Goal: Information Seeking & Learning: Learn about a topic

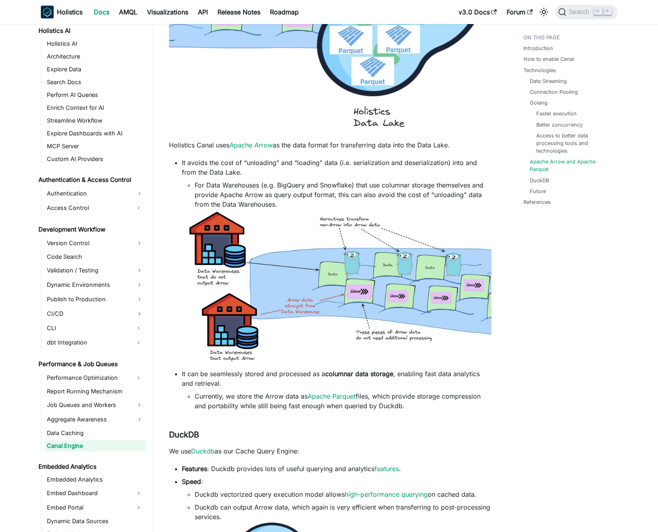
scroll to position [434, 0]
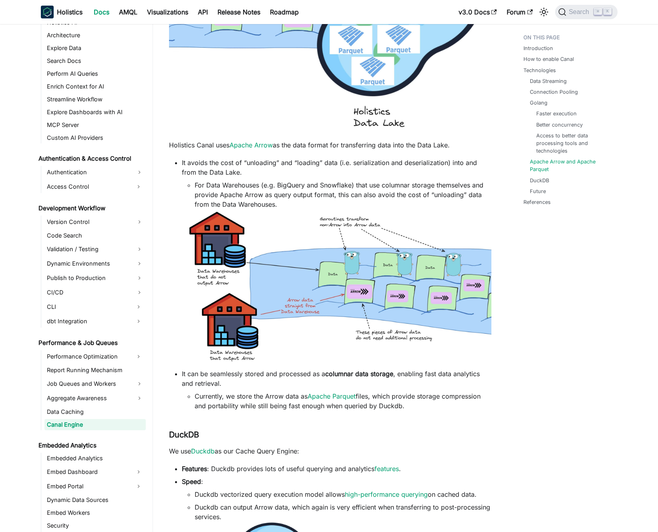
click at [217, 146] on p "Holistics Canal uses Apache Arrow as the data format for transferring data into…" at bounding box center [330, 145] width 323 height 10
click at [206, 146] on p "Holistics Canal uses Apache Arrow as the data format for transferring data into…" at bounding box center [330, 145] width 323 height 10
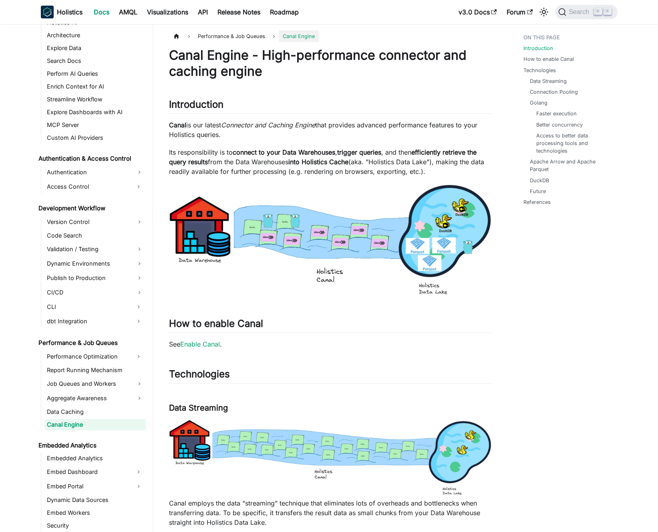
scroll to position [0, 0]
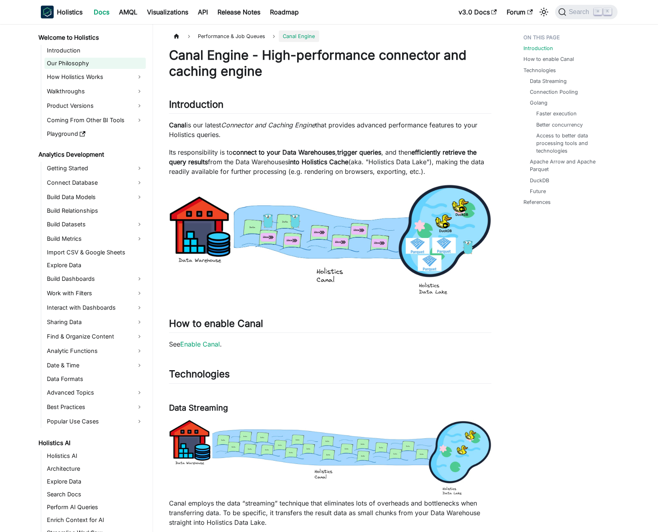
click at [75, 36] on link "Welcome to Holistics" at bounding box center [91, 37] width 110 height 11
click at [89, 11] on link "Docs" at bounding box center [101, 12] width 25 height 13
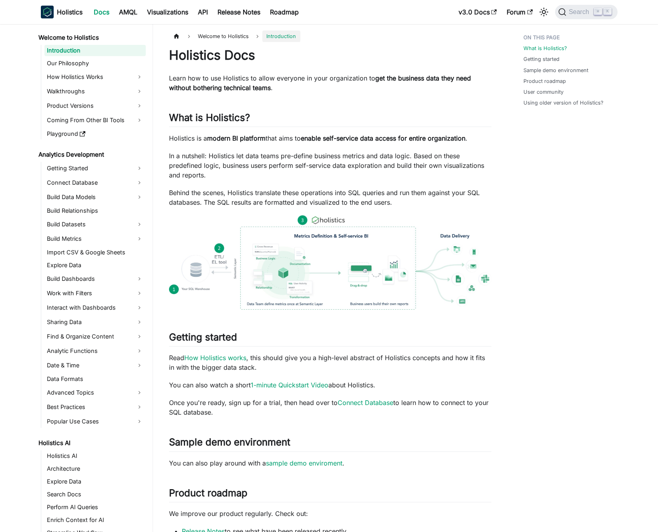
click at [95, 10] on link "Docs" at bounding box center [101, 12] width 25 height 13
click at [217, 82] on p "Learn how to use Holistics to allow everyone in your organization to get the bu…" at bounding box center [330, 82] width 323 height 19
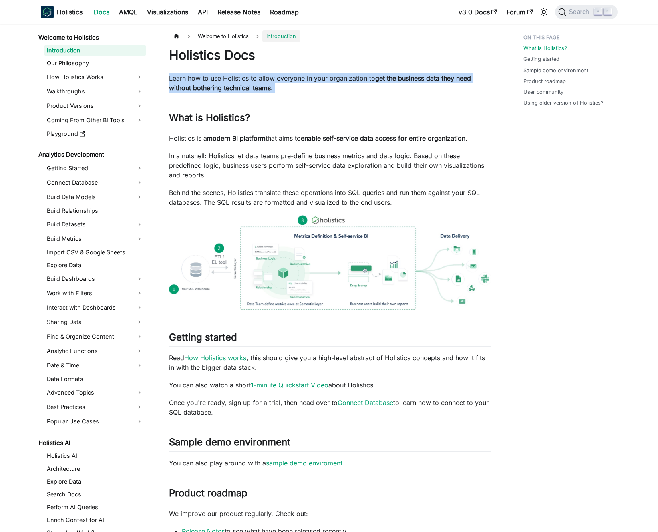
drag, startPoint x: 217, startPoint y: 82, endPoint x: 210, endPoint y: 81, distance: 7.7
click at [217, 82] on p "Learn how to use Holistics to allow everyone in your organization to get the bu…" at bounding box center [330, 82] width 323 height 19
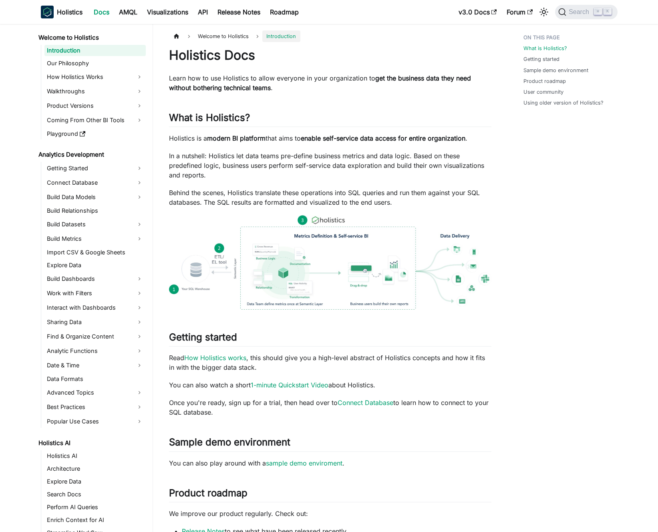
click at [210, 81] on p "Learn how to use Holistics to allow everyone in your organization to get the bu…" at bounding box center [330, 82] width 323 height 19
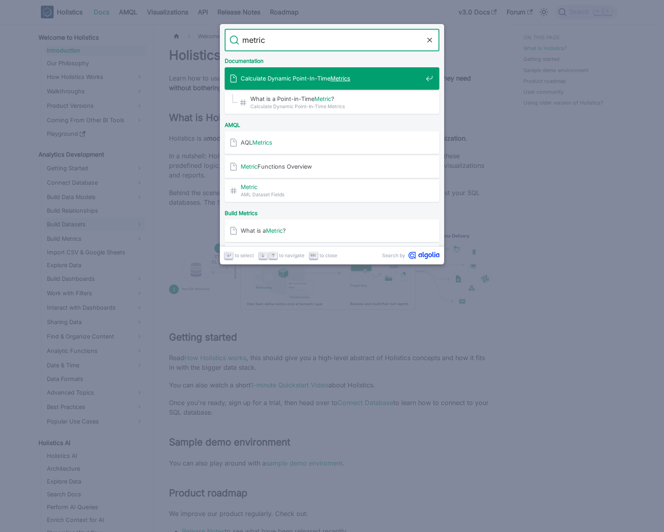
type input "metric"
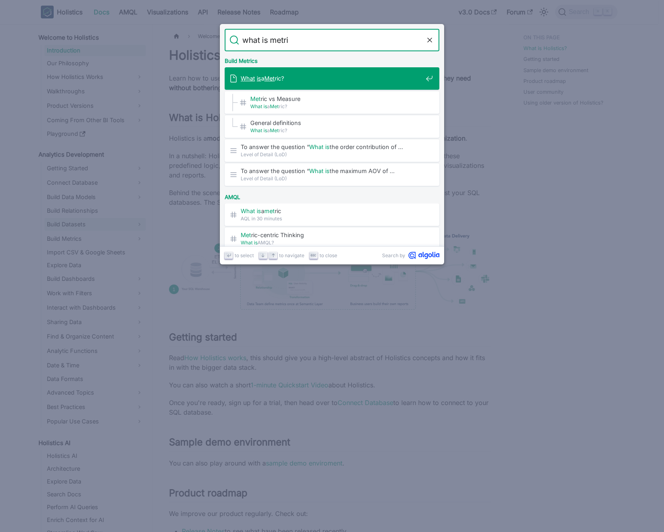
type input "what is metric"
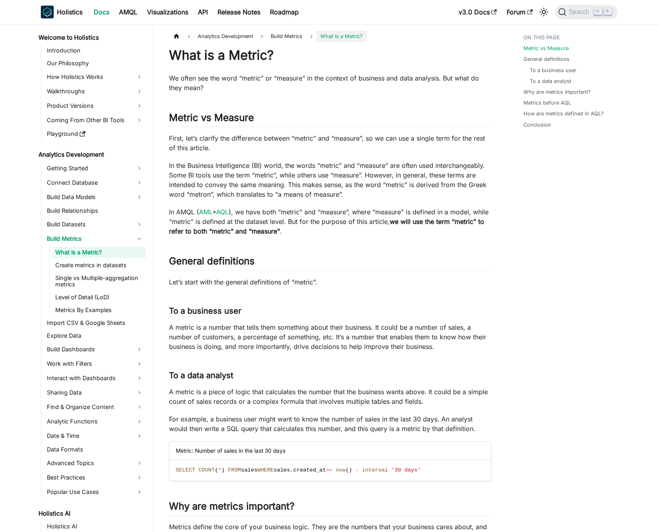
click at [234, 170] on p "In the Business Intelligence (BI) world, the words “metric” and “measure” are o…" at bounding box center [330, 180] width 323 height 38
click at [228, 169] on p "In the Business Intelligence (BI) world, the words “metric” and “measure” are o…" at bounding box center [330, 180] width 323 height 38
click at [223, 169] on p "In the Business Intelligence (BI) world, the words “metric” and “measure” are o…" at bounding box center [330, 180] width 323 height 38
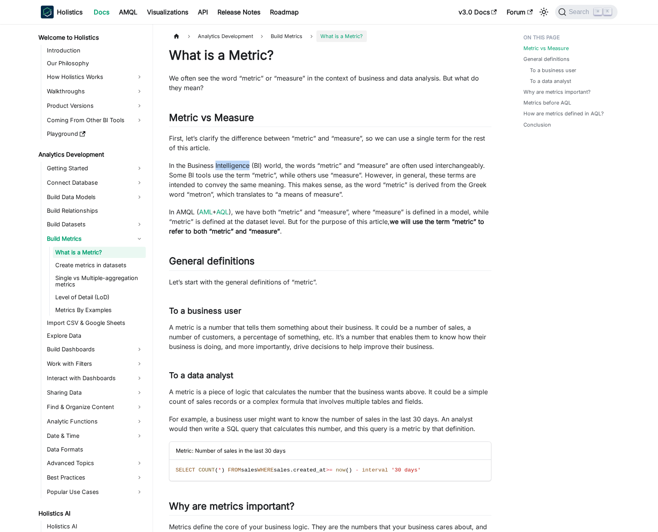
click at [223, 169] on p "In the Business Intelligence (BI) world, the words “metric” and “measure” are o…" at bounding box center [330, 180] width 323 height 38
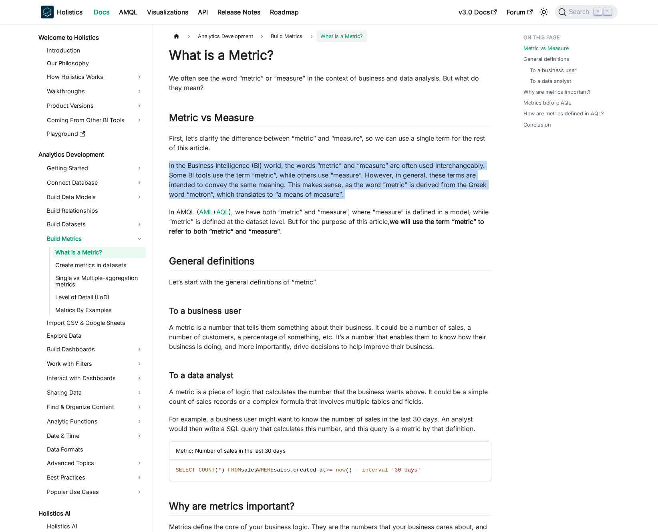
click at [223, 169] on p "In the Business Intelligence (BI) world, the words “metric” and “measure” are o…" at bounding box center [330, 180] width 323 height 38
click at [229, 169] on p "In the Business Intelligence (BI) world, the words “metric” and “measure” are o…" at bounding box center [330, 180] width 323 height 38
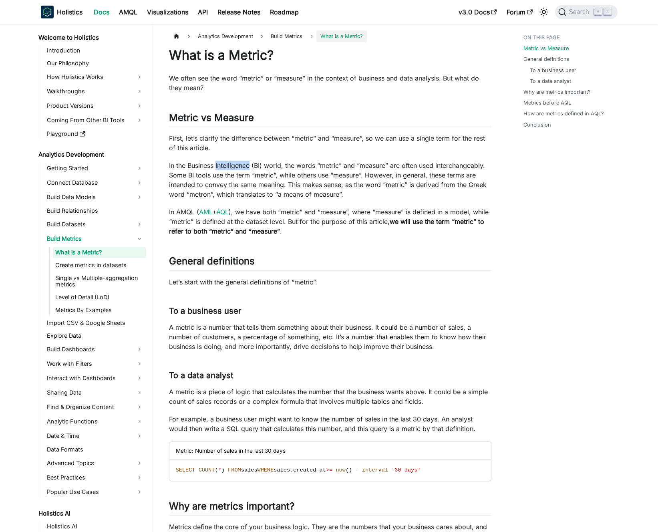
click at [229, 169] on p "In the Business Intelligence (BI) world, the words “metric” and “measure” are o…" at bounding box center [330, 180] width 323 height 38
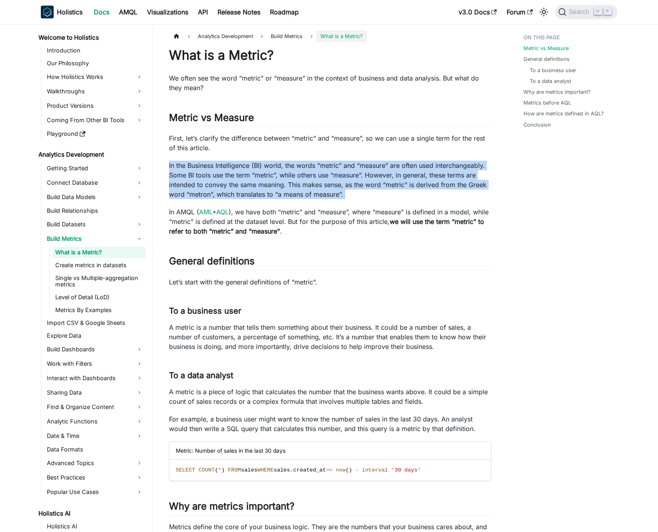
click at [229, 169] on p "In the Business Intelligence (BI) world, the words “metric” and “measure” are o…" at bounding box center [330, 180] width 323 height 38
click at [235, 170] on p "In the Business Intelligence (BI) world, the words “metric” and “measure” are o…" at bounding box center [330, 180] width 323 height 38
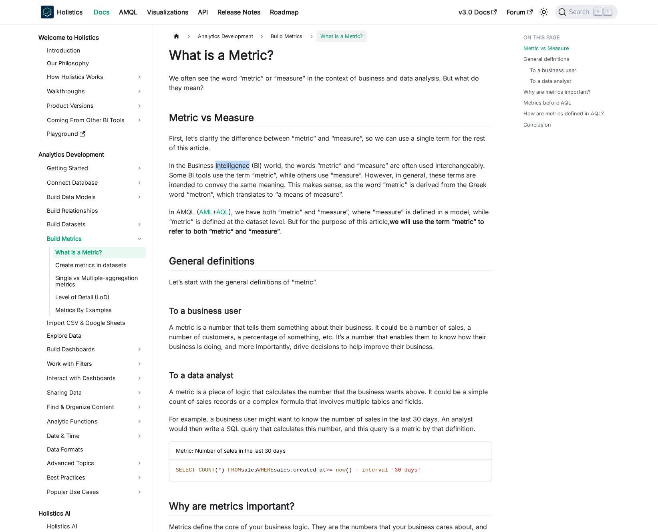
click at [235, 170] on p "In the Business Intelligence (BI) world, the words “metric” and “measure” are o…" at bounding box center [330, 180] width 323 height 38
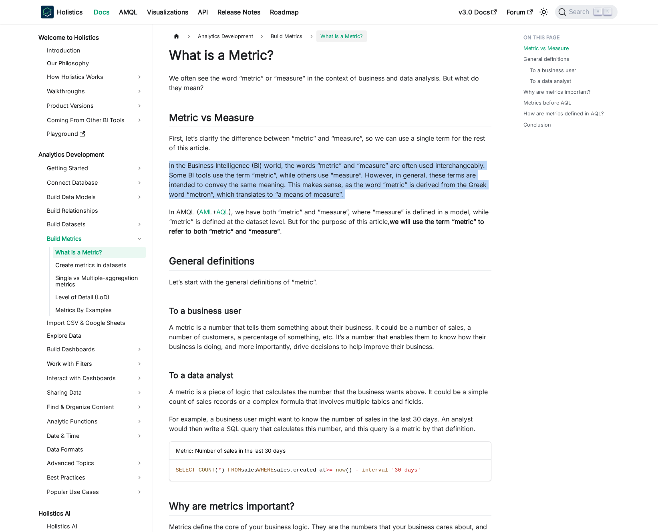
click at [235, 170] on p "In the Business Intelligence (BI) world, the words “metric” and “measure” are o…" at bounding box center [330, 180] width 323 height 38
click at [230, 171] on p "In the Business Intelligence (BI) world, the words “metric” and “measure” are o…" at bounding box center [330, 180] width 323 height 38
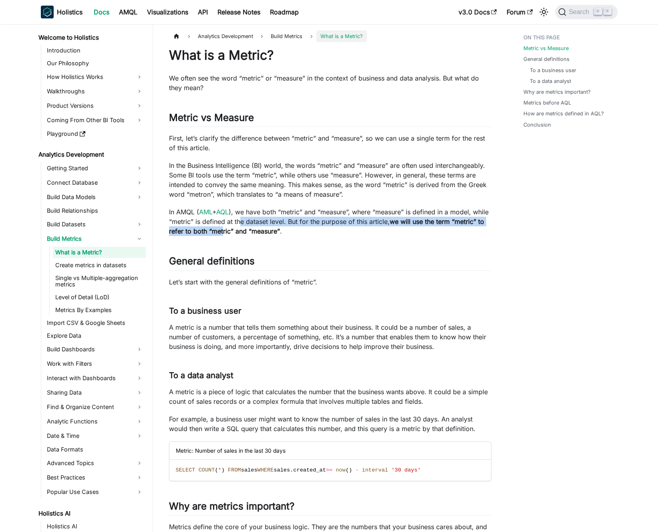
click at [258, 224] on p "In AMQL ( AML + AQL ), we have both “metric” and “measure”, where “measure” is …" at bounding box center [330, 221] width 323 height 29
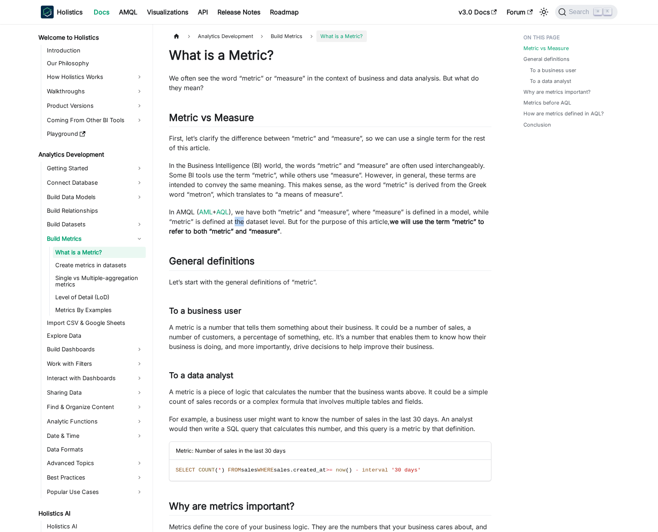
click at [258, 224] on p "In AMQL ( AML + AQL ), we have both “metric” and “measure”, where “measure” is …" at bounding box center [330, 221] width 323 height 29
click at [262, 162] on p "In the Business Intelligence (BI) world, the words “metric” and “measure” are o…" at bounding box center [330, 180] width 323 height 38
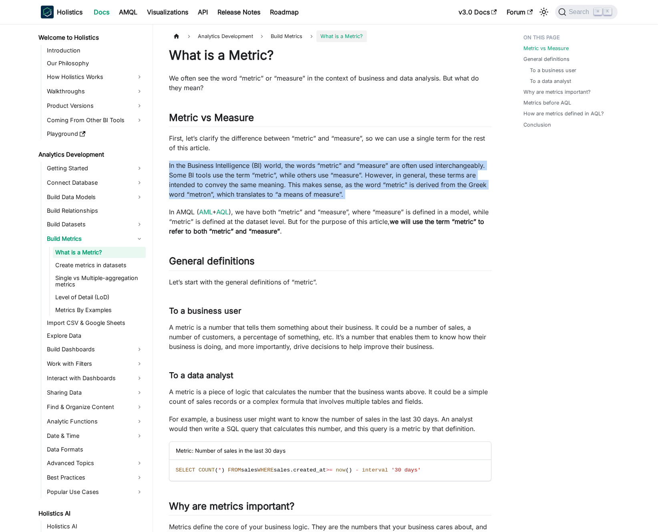
click at [262, 162] on p "In the Business Intelligence (BI) world, the words “metric” and “measure” are o…" at bounding box center [330, 180] width 323 height 38
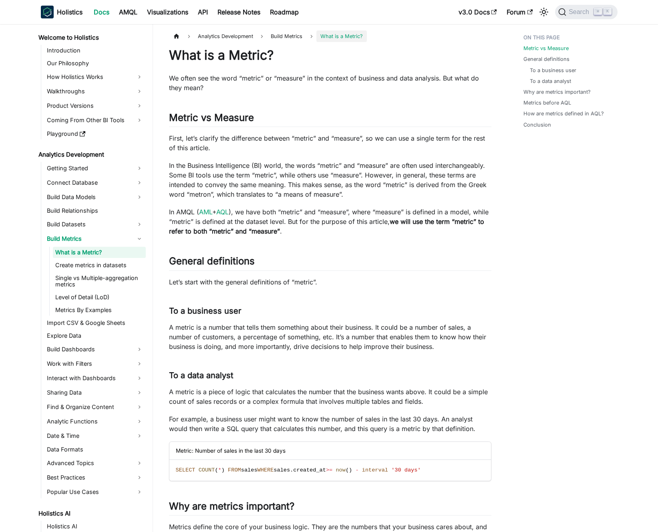
click at [249, 166] on p "In the Business Intelligence (BI) world, the words “metric” and “measure” are o…" at bounding box center [330, 180] width 323 height 38
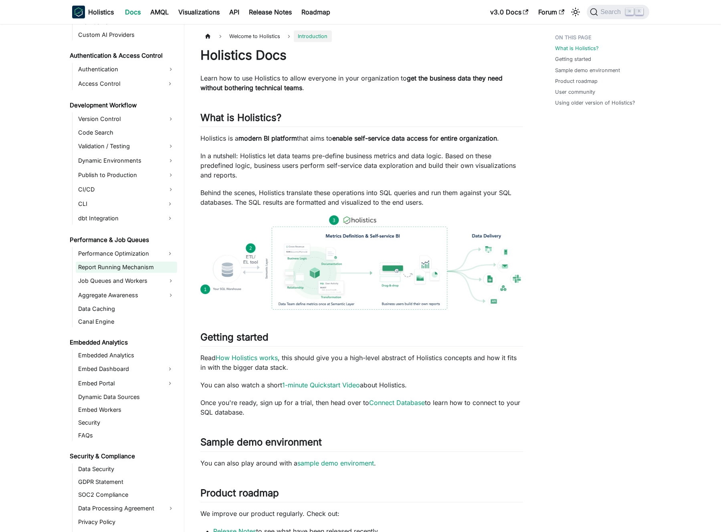
scroll to position [540, 0]
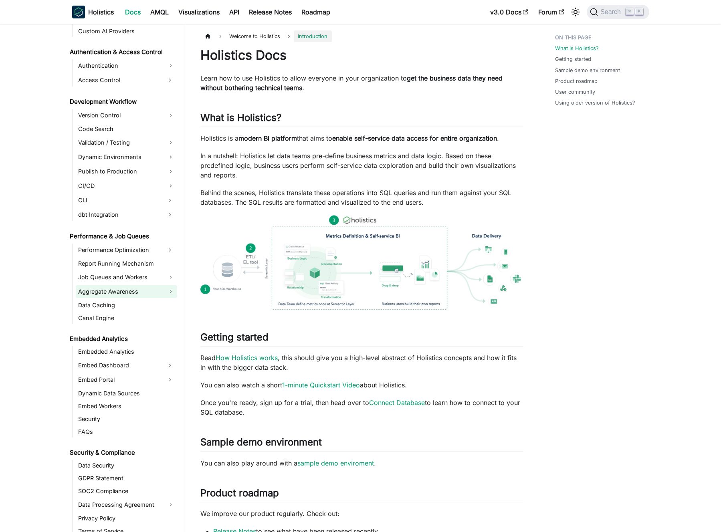
click at [129, 293] on link "Aggregate Awareness" at bounding box center [126, 291] width 101 height 13
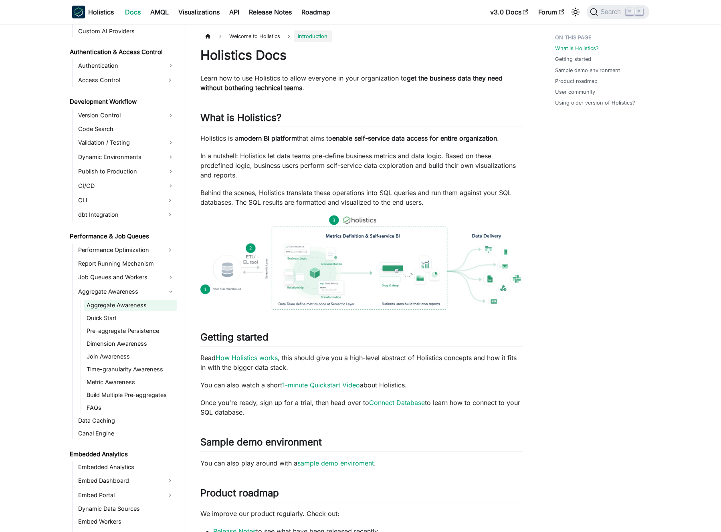
click at [133, 307] on link "Aggregate Awareness" at bounding box center [130, 305] width 93 height 11
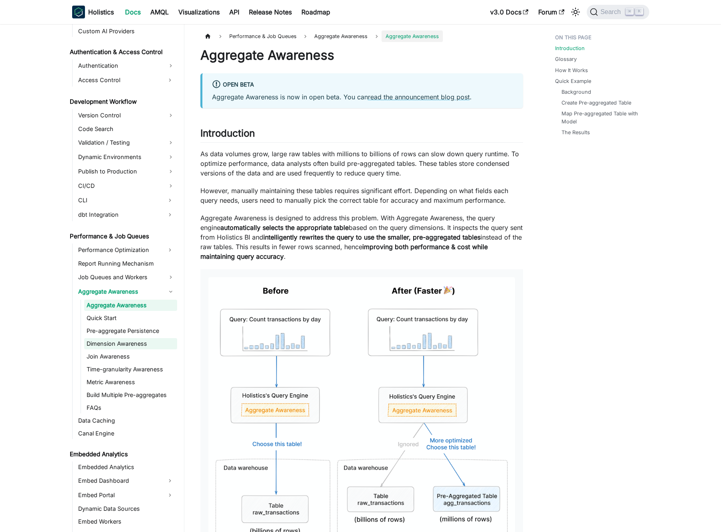
click at [133, 344] on link "Dimension Awareness" at bounding box center [130, 343] width 93 height 11
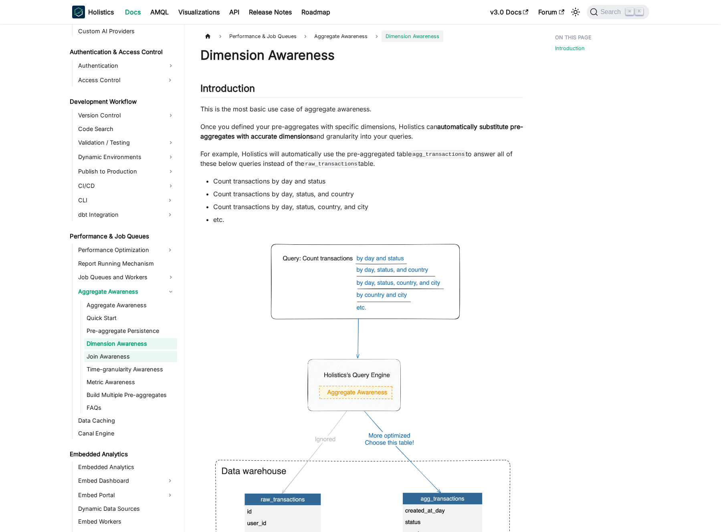
click at [119, 355] on link "Join Awareness" at bounding box center [130, 356] width 93 height 11
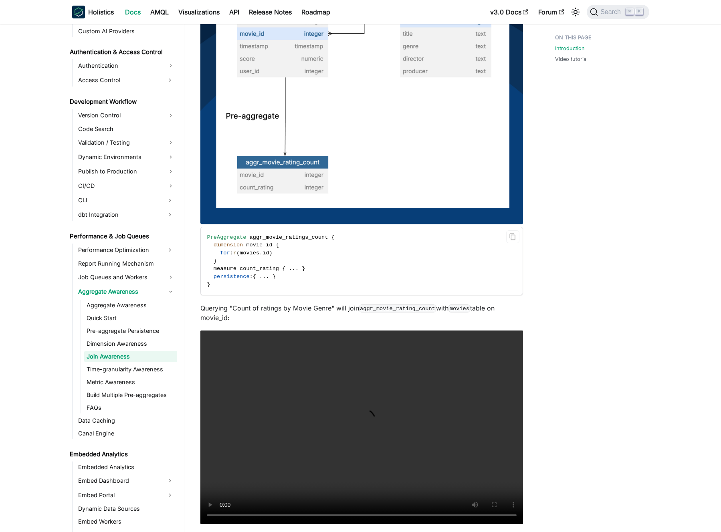
scroll to position [274, 0]
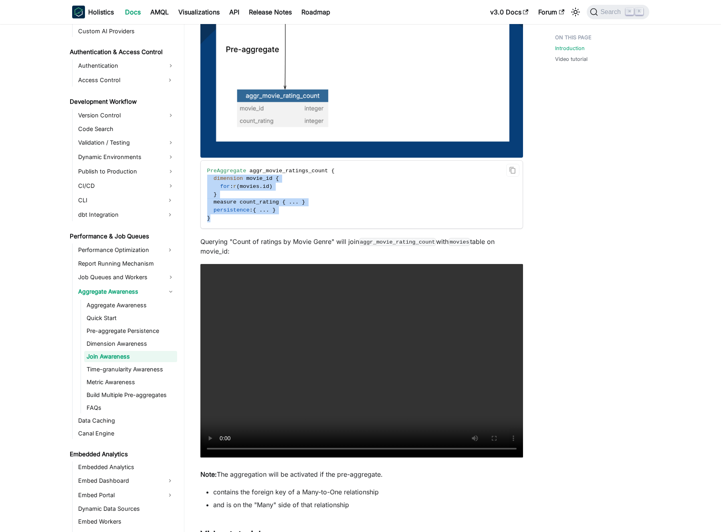
drag, startPoint x: 229, startPoint y: 203, endPoint x: 207, endPoint y: 178, distance: 32.9
click at [207, 178] on code "PreAggregate aggr_movie_ratings_count { dimension movie_id { for : r ( movies .…" at bounding box center [361, 195] width 321 height 68
click at [230, 185] on span ":" at bounding box center [231, 187] width 3 height 6
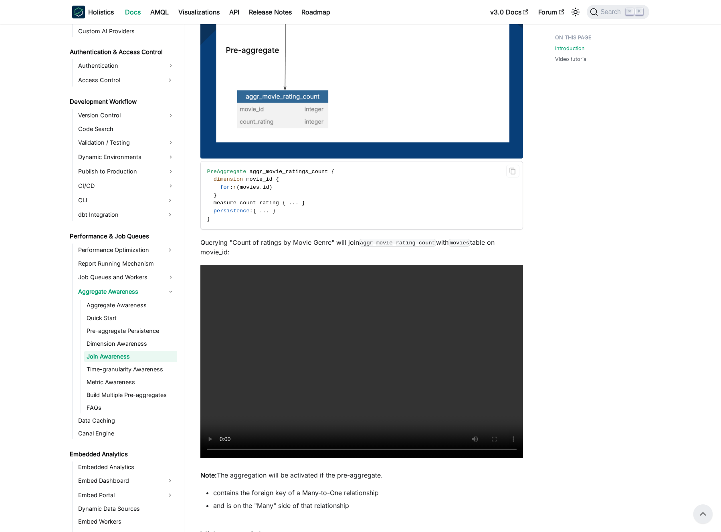
scroll to position [271, 0]
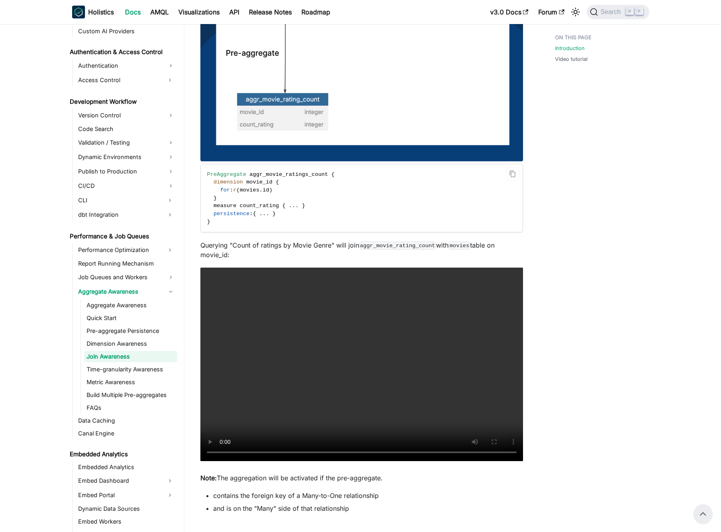
click at [229, 176] on span "PreAggregate" at bounding box center [226, 175] width 39 height 6
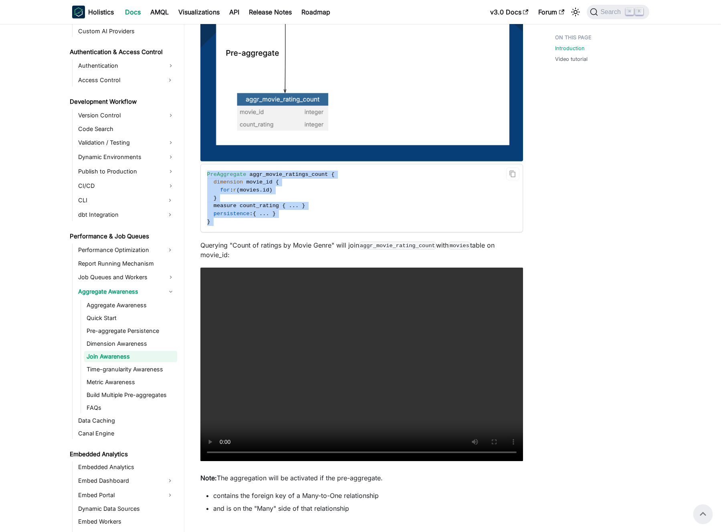
drag, startPoint x: 229, startPoint y: 176, endPoint x: 236, endPoint y: 224, distance: 48.2
click at [236, 224] on code "PreAggregate aggr_movie_ratings_count { dimension movie_id { for : r ( movies .…" at bounding box center [361, 198] width 321 height 68
copy div "PreAggregate aggr_movie_ratings_count { dimension movie_id { for : r ( movies .…"
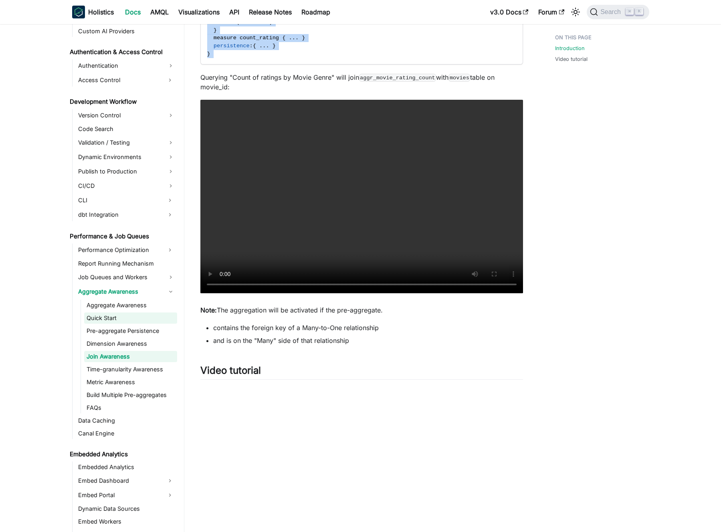
click at [115, 321] on link "Quick Start" at bounding box center [130, 318] width 93 height 11
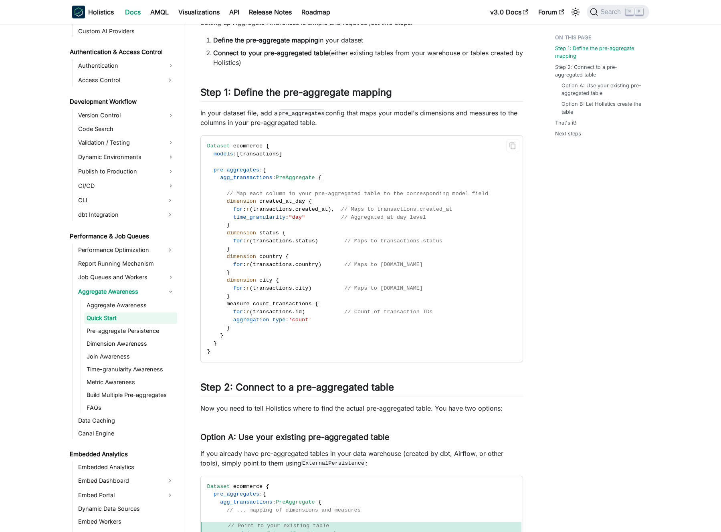
scroll to position [56, 0]
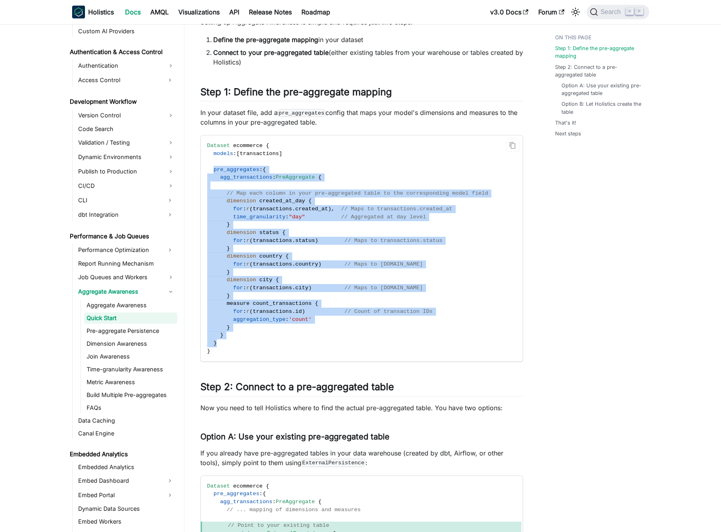
drag, startPoint x: 212, startPoint y: 169, endPoint x: 260, endPoint y: 341, distance: 178.4
click at [260, 341] on code "Dataset ecommerce { models : [ transactions ] pre_aggregates : { agg_transactio…" at bounding box center [361, 248] width 321 height 226
copy code "pre_aggregates : { agg_transactions : PreAggregate { // Map each column in your…"
click at [135, 327] on link "Pre-aggregate Persistence" at bounding box center [130, 330] width 93 height 11
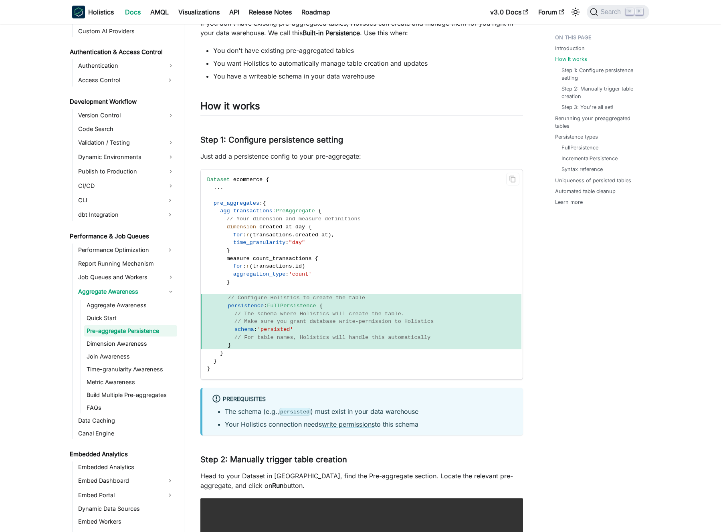
scroll to position [119, 0]
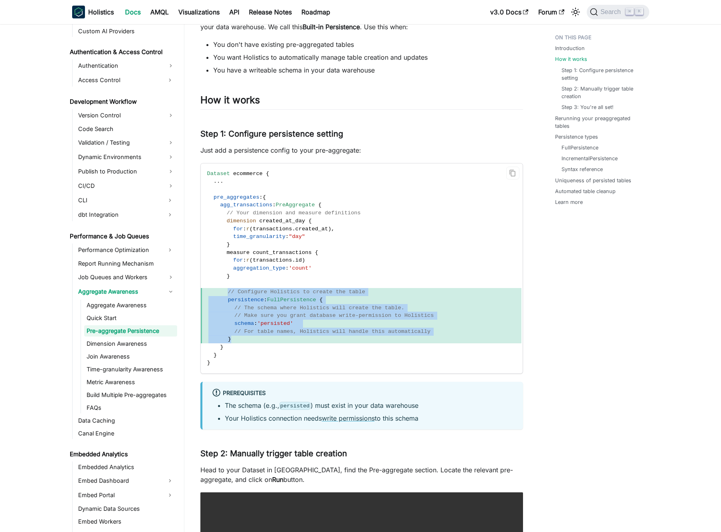
drag, startPoint x: 228, startPoint y: 291, endPoint x: 250, endPoint y: 337, distance: 50.4
click at [250, 337] on code "Dataset ecommerce { . . . pre_aggregates : { agg_transactions : PreAggregate { …" at bounding box center [361, 269] width 321 height 210
click at [250, 337] on span "}" at bounding box center [361, 339] width 321 height 8
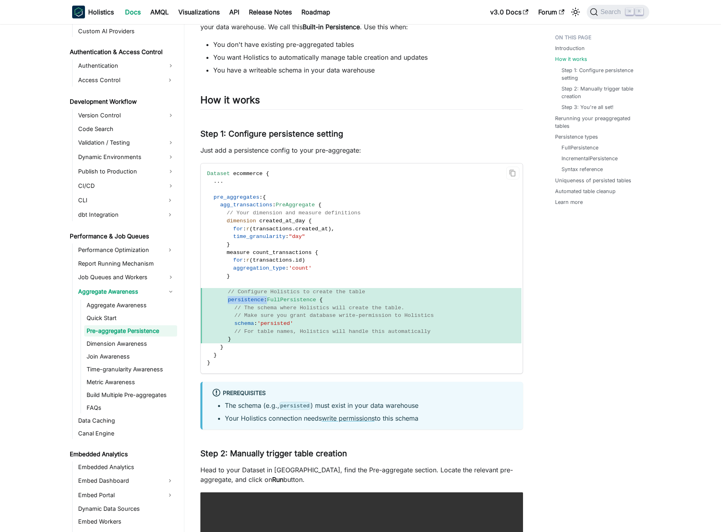
drag, startPoint x: 228, startPoint y: 301, endPoint x: 266, endPoint y: 299, distance: 37.7
click at [266, 299] on span "persistence : FullPersistence {" at bounding box center [361, 300] width 321 height 8
click at [266, 299] on span ":" at bounding box center [265, 300] width 3 height 6
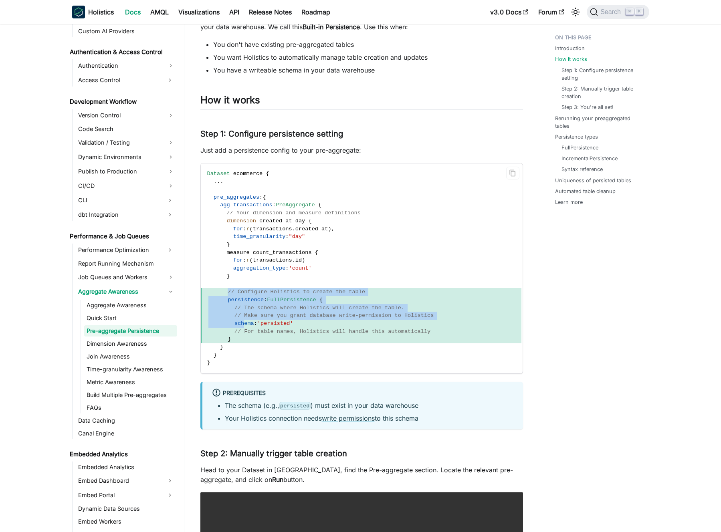
drag, startPoint x: 229, startPoint y: 293, endPoint x: 245, endPoint y: 325, distance: 36.0
click at [245, 325] on code "Dataset ecommerce { . . . pre_aggregates : { agg_transactions : PreAggregate { …" at bounding box center [361, 269] width 321 height 210
click at [245, 325] on span "schema" at bounding box center [244, 324] width 20 height 6
drag, startPoint x: 238, startPoint y: 341, endPoint x: 206, endPoint y: 299, distance: 53.4
click at [206, 299] on code "Dataset ecommerce { . . . pre_aggregates : { agg_transactions : PreAggregate { …" at bounding box center [361, 269] width 321 height 210
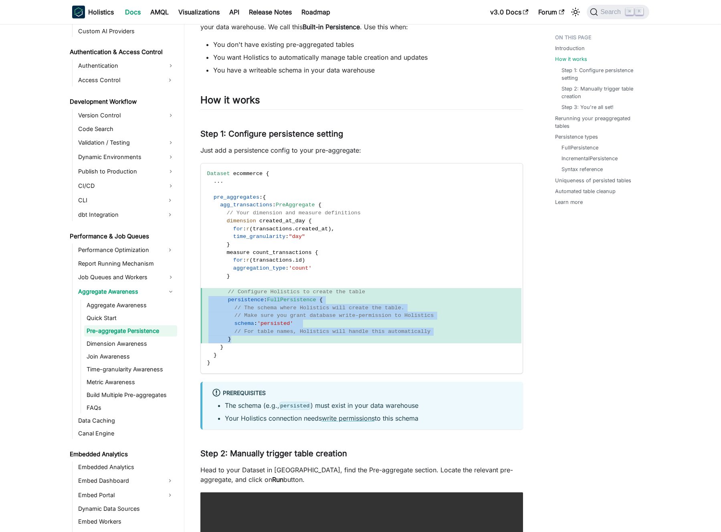
copy code "persistence : FullPersistence { // The schema where Holistics will create the t…"
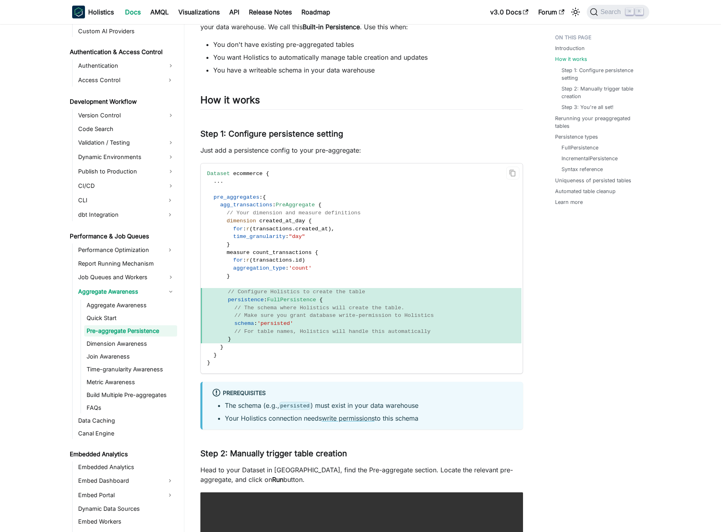
click at [361, 277] on code "Dataset ecommerce { . . . pre_aggregates : { agg_transactions : PreAggregate { …" at bounding box center [361, 269] width 321 height 210
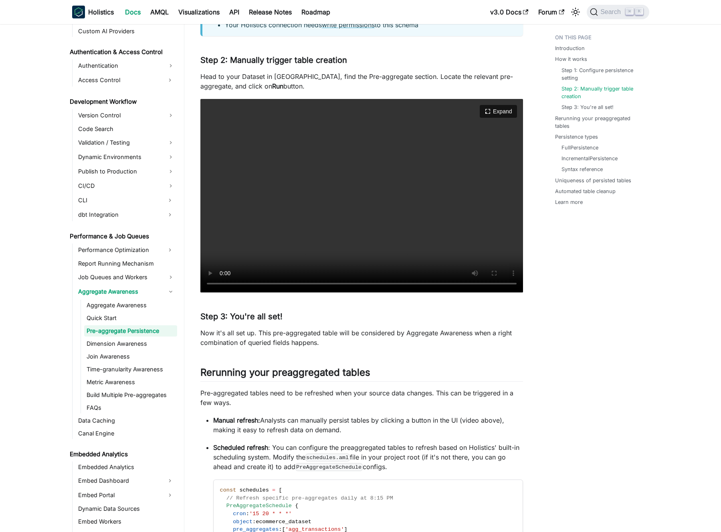
scroll to position [513, 0]
click at [501, 112] on button "Expand" at bounding box center [498, 111] width 39 height 14
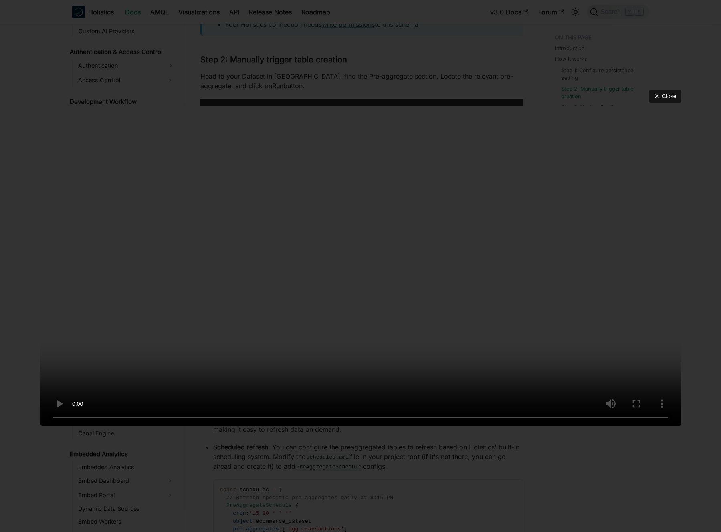
click at [372, 288] on video at bounding box center [360, 266] width 641 height 321
click at [454, 57] on div "Close" at bounding box center [360, 266] width 721 height 532
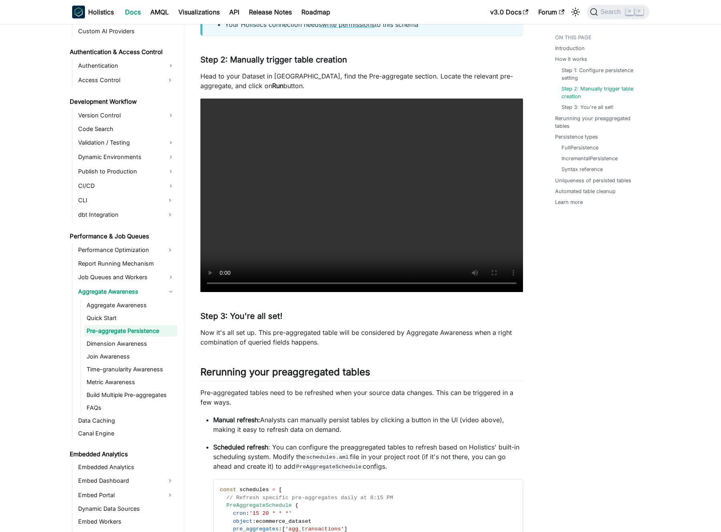
click at [345, 332] on p "Now it's all set up. This pre-aggregated table will be considered by Aggregate …" at bounding box center [361, 337] width 323 height 19
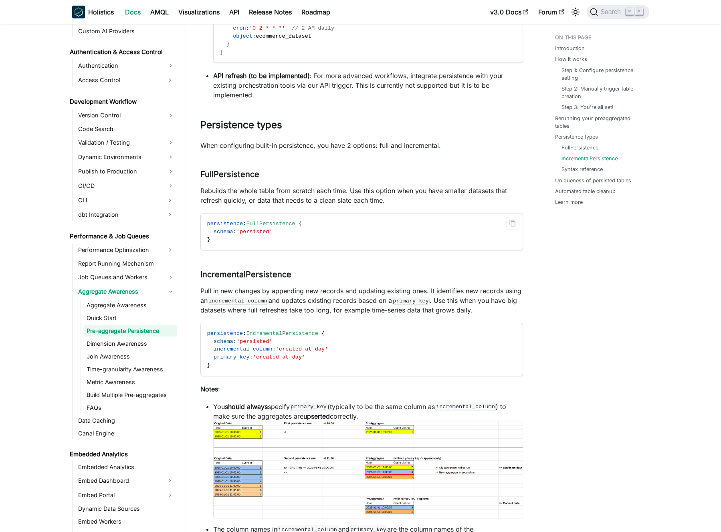
scroll to position [973, 0]
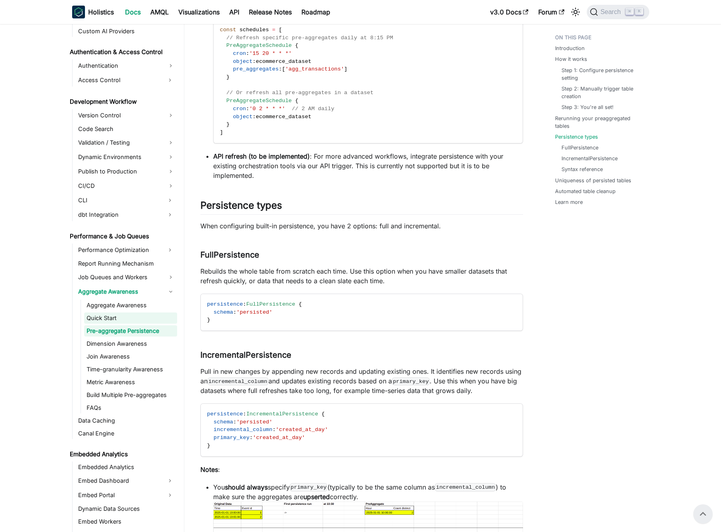
click at [121, 320] on link "Quick Start" at bounding box center [130, 318] width 93 height 11
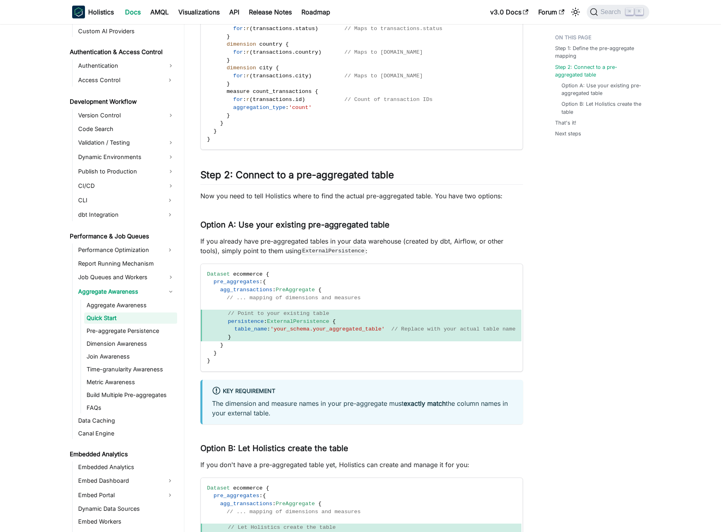
scroll to position [273, 0]
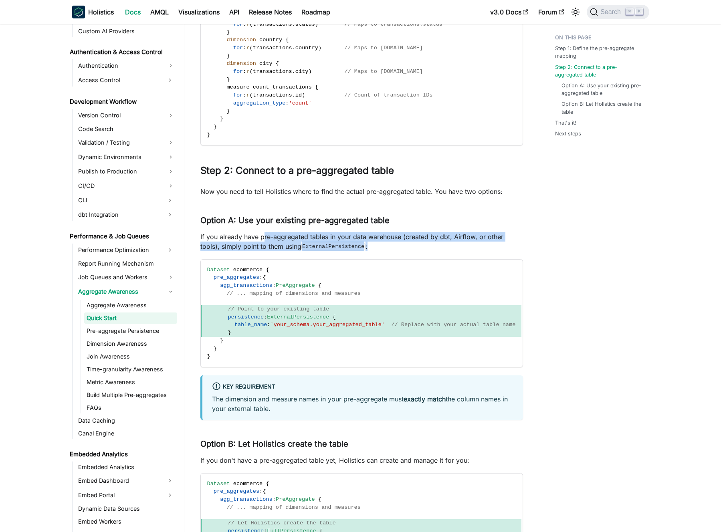
drag, startPoint x: 262, startPoint y: 236, endPoint x: 364, endPoint y: 246, distance: 103.1
click at [364, 246] on p "If you already have pre-aggregated tables in your data warehouse (created by db…" at bounding box center [361, 241] width 323 height 19
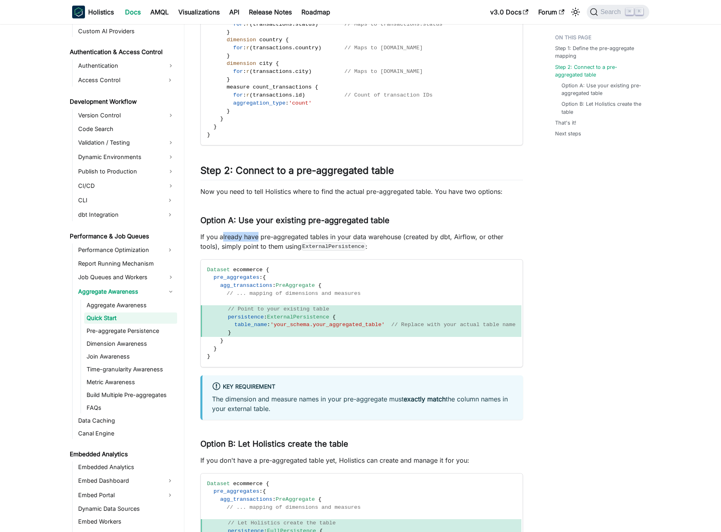
drag, startPoint x: 223, startPoint y: 238, endPoint x: 348, endPoint y: 238, distance: 125.0
click at [333, 241] on p "If you already have pre-aggregated tables in your data warehouse (created by db…" at bounding box center [361, 241] width 323 height 19
click at [348, 238] on p "If you already have pre-aggregated tables in your data warehouse (created by db…" at bounding box center [361, 241] width 323 height 19
drag, startPoint x: 227, startPoint y: 319, endPoint x: 245, endPoint y: 334, distance: 23.3
click at [245, 334] on code "Dataset ecommerce { pre_aggregates : { agg_transactions : PreAggregate { // ...…" at bounding box center [361, 313] width 321 height 107
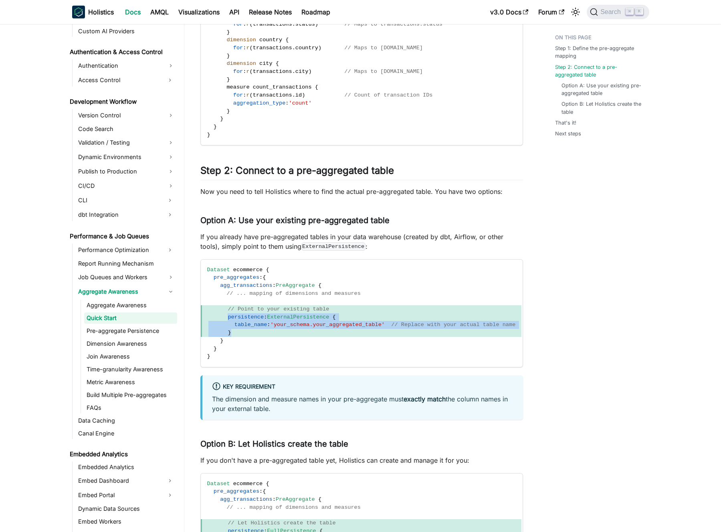
copy code "persistence : ExternalPersistence { table_name : 'your_schema.your_aggregated_t…"
click at [120, 370] on link "Time-granularity Awareness" at bounding box center [130, 369] width 93 height 11
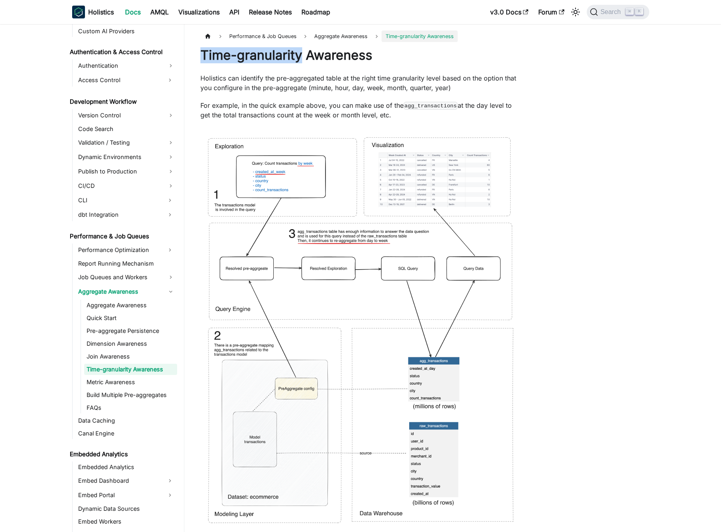
drag, startPoint x: 207, startPoint y: 54, endPoint x: 303, endPoint y: 55, distance: 95.8
click at [303, 55] on h1 "Time-granularity Awareness" at bounding box center [361, 55] width 323 height 16
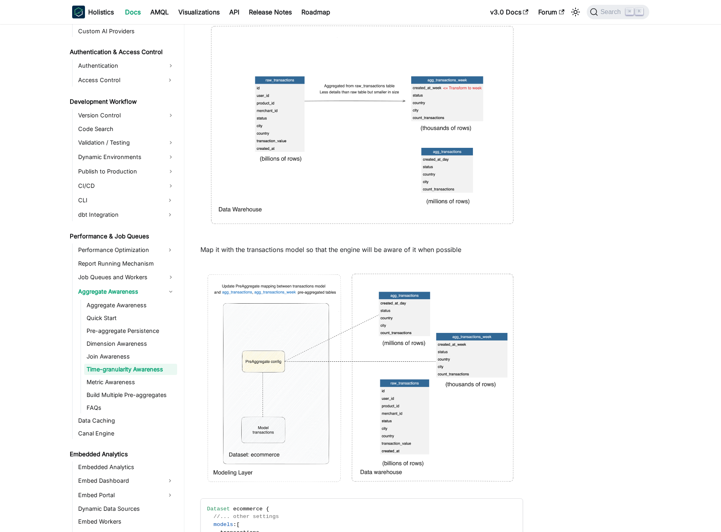
scroll to position [584, 0]
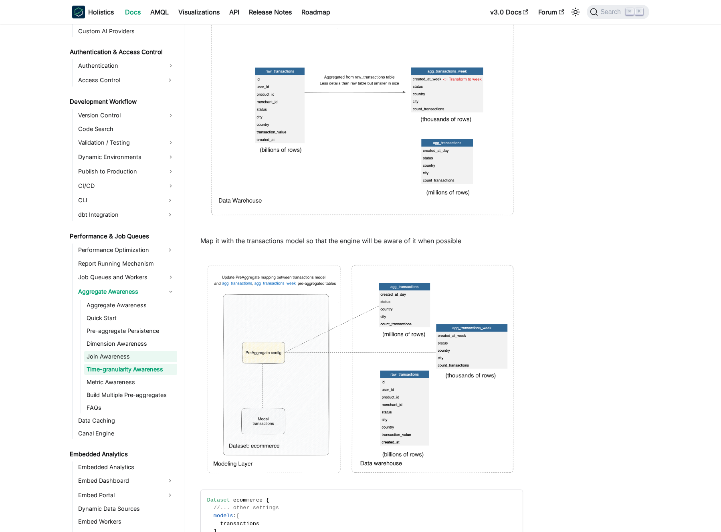
click at [115, 355] on link "Join Awareness" at bounding box center [130, 356] width 93 height 11
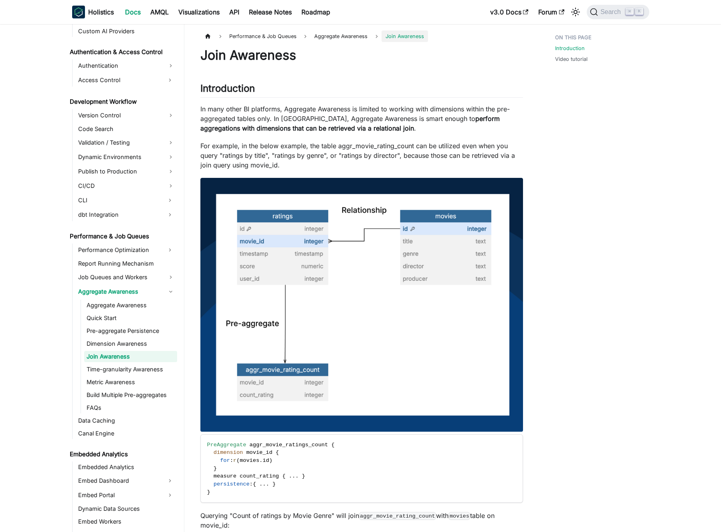
click at [327, 151] on p "For example, in the below example, the table aggr_movie_rating_count can be uti…" at bounding box center [361, 155] width 323 height 29
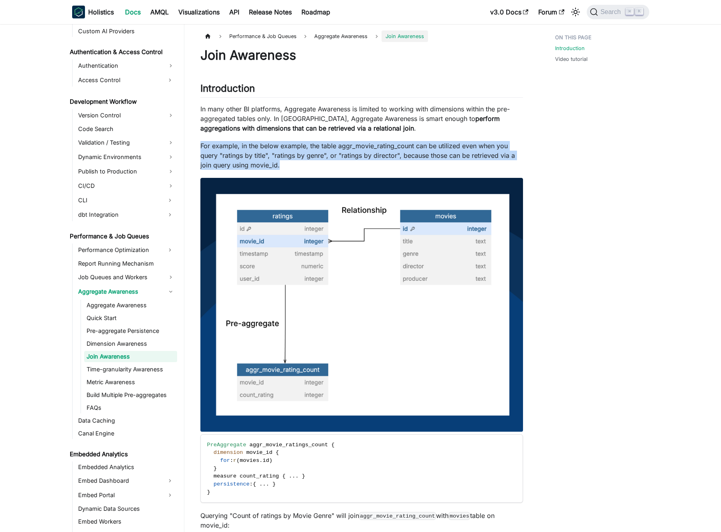
click at [327, 151] on p "For example, in the below example, the table aggr_movie_rating_count can be uti…" at bounding box center [361, 155] width 323 height 29
click at [322, 147] on p "For example, in the below example, the table aggr_movie_rating_count can be uti…" at bounding box center [361, 155] width 323 height 29
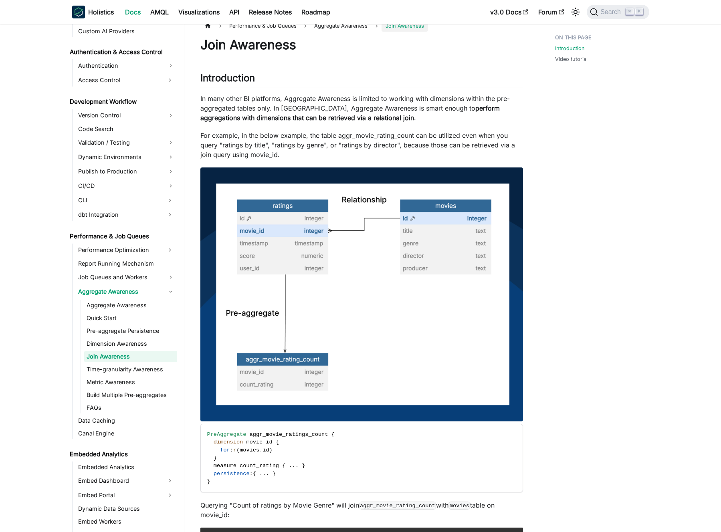
scroll to position [41, 0]
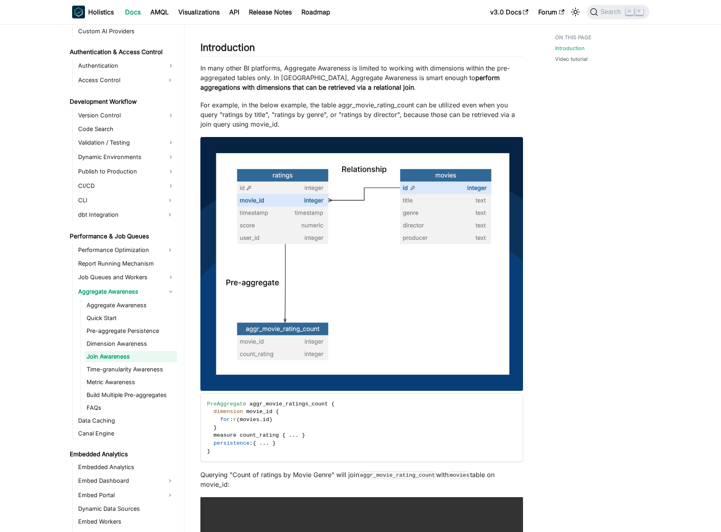
click at [302, 222] on img at bounding box center [361, 264] width 323 height 254
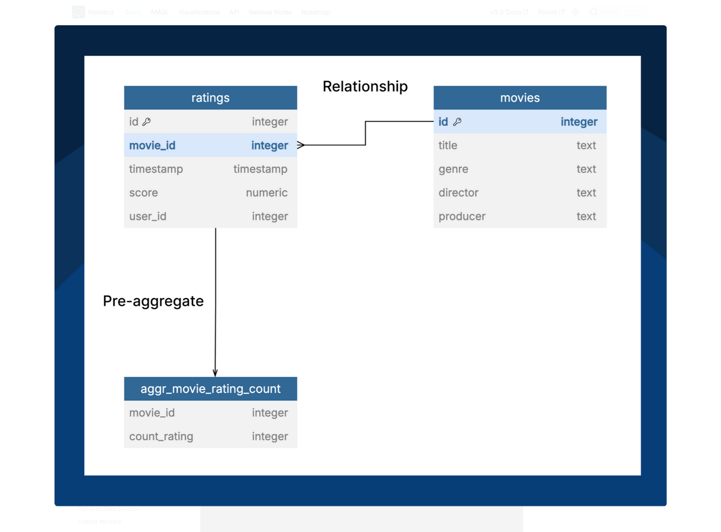
click at [255, 20] on div at bounding box center [360, 266] width 721 height 532
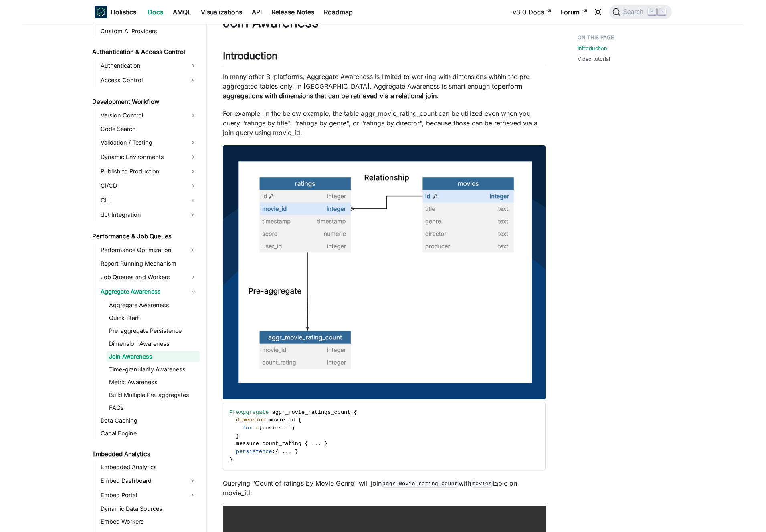
scroll to position [24, 0]
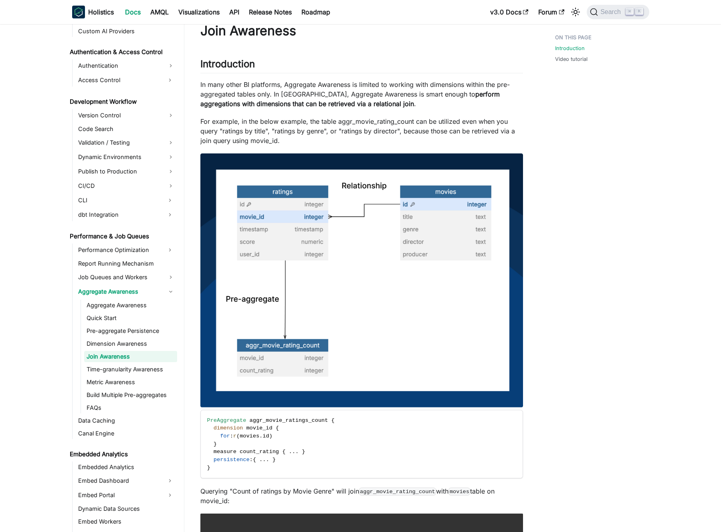
click at [307, 199] on img at bounding box center [361, 280] width 323 height 254
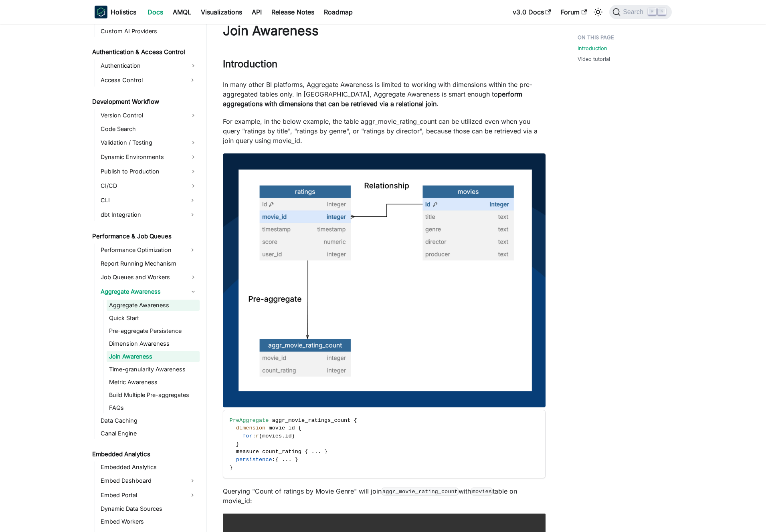
click at [139, 307] on link "Aggregate Awareness" at bounding box center [153, 305] width 93 height 11
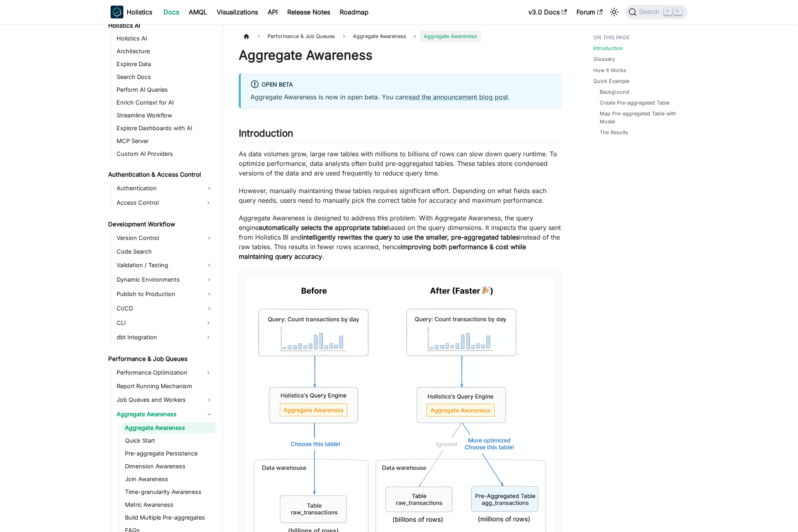
scroll to position [273, 0]
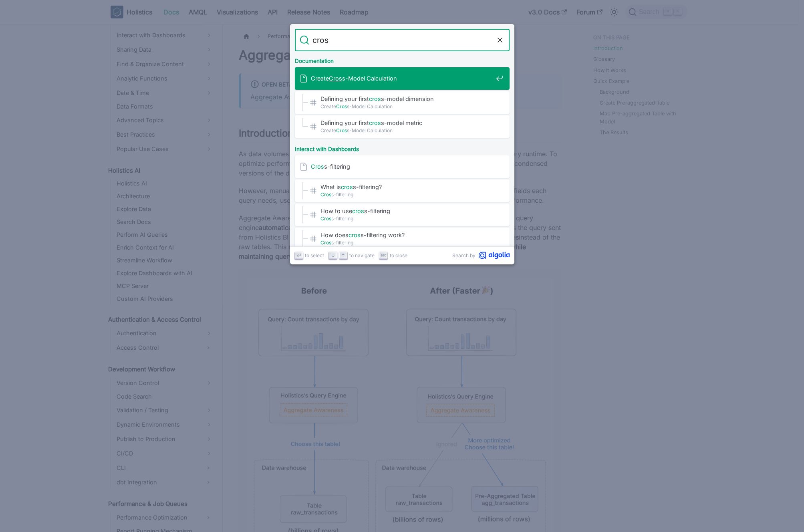
type input "cross"
click at [364, 78] on span "Create Cross -Model Calculation" at bounding box center [402, 79] width 182 height 8
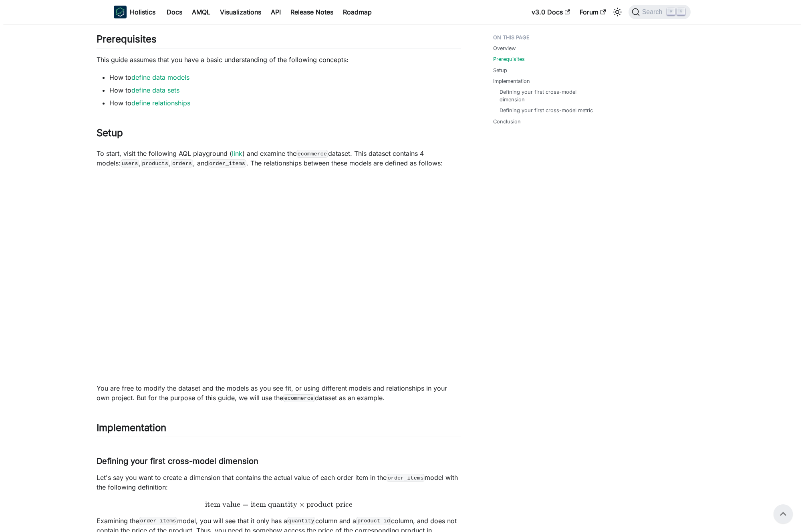
scroll to position [155, 0]
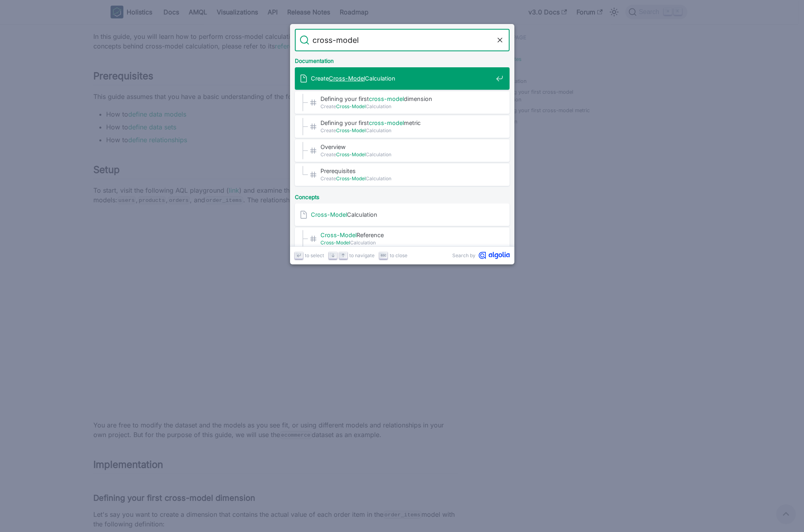
type input "cross-model"
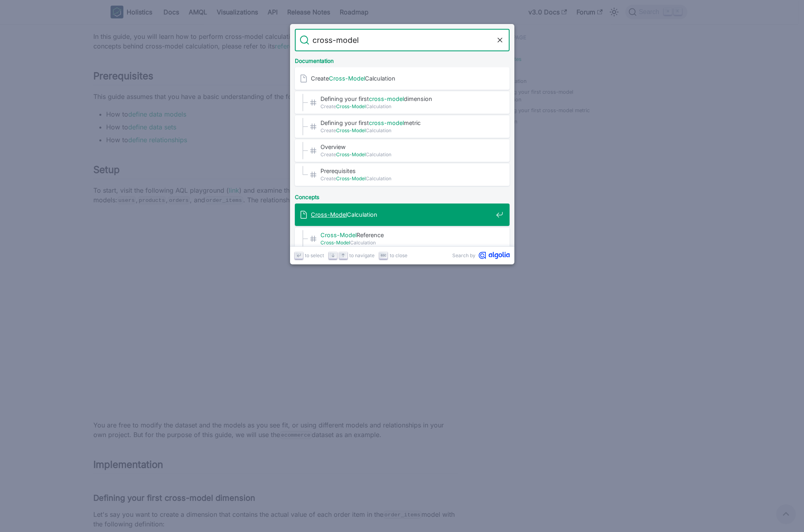
click at [366, 211] on span "Cross-Model Calculation" at bounding box center [402, 215] width 182 height 8
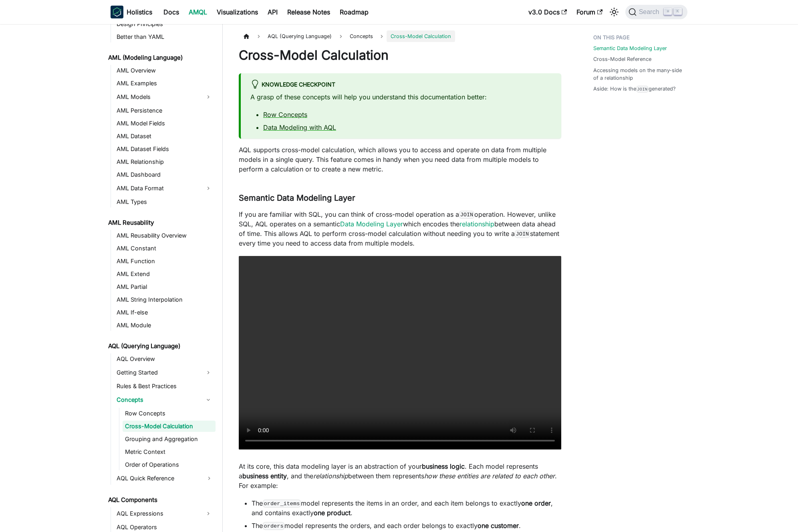
scroll to position [41, 0]
drag, startPoint x: 320, startPoint y: 55, endPoint x: 362, endPoint y: 53, distance: 42.1
click at [357, 53] on h1 "Cross-Model Calculation" at bounding box center [400, 55] width 323 height 16
click at [363, 53] on h1 "Cross-Model Calculation" at bounding box center [400, 55] width 323 height 16
drag, startPoint x: 321, startPoint y: 59, endPoint x: 283, endPoint y: 63, distance: 38.3
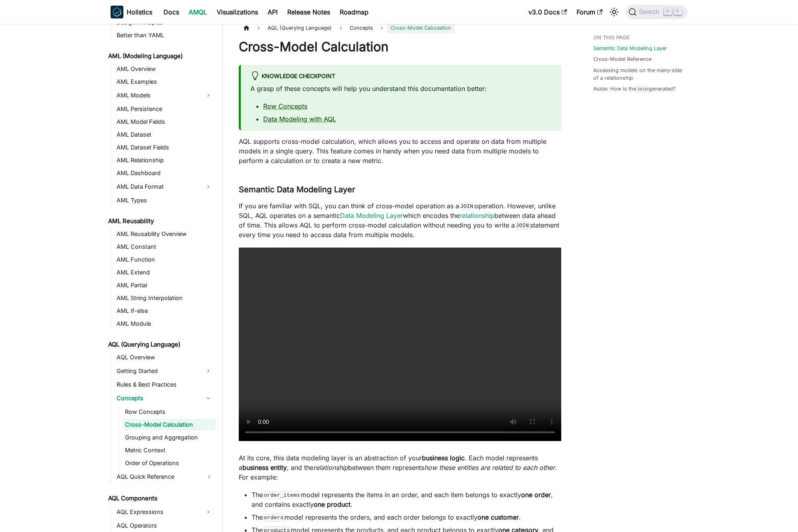
scroll to position [0, 0]
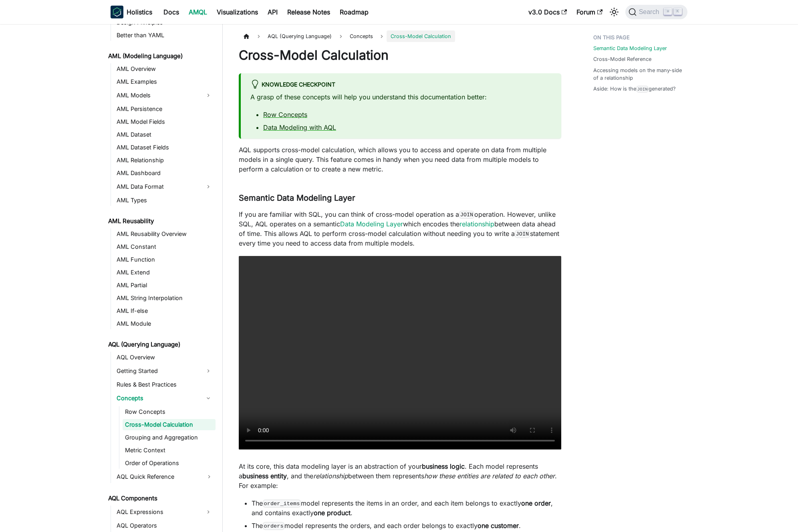
click at [200, 14] on link "AMQL" at bounding box center [198, 12] width 28 height 13
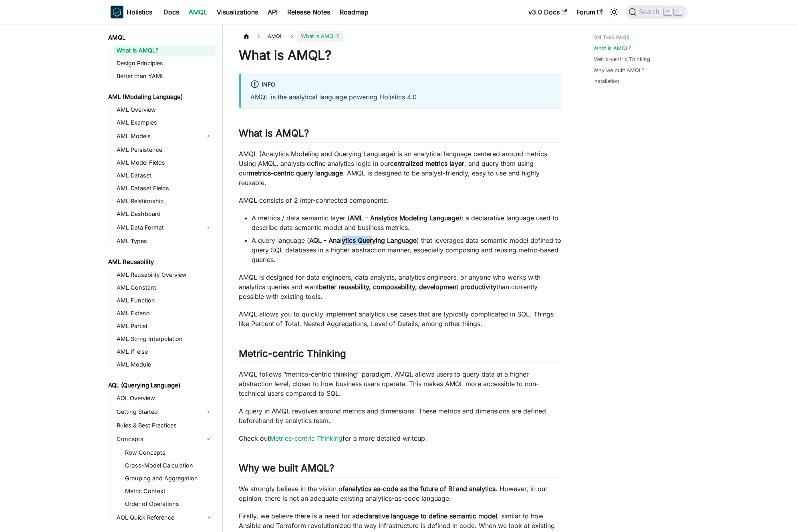
drag, startPoint x: 345, startPoint y: 230, endPoint x: 378, endPoint y: 230, distance: 32.1
click at [375, 236] on strong "AQL - Analytics Querying Language" at bounding box center [362, 240] width 107 height 8
drag, startPoint x: 378, startPoint y: 230, endPoint x: 373, endPoint y: 214, distance: 17.0
click at [378, 236] on strong "AQL - Analytics Querying Language" at bounding box center [362, 240] width 107 height 8
drag, startPoint x: 399, startPoint y: 206, endPoint x: 438, endPoint y: 209, distance: 39.0
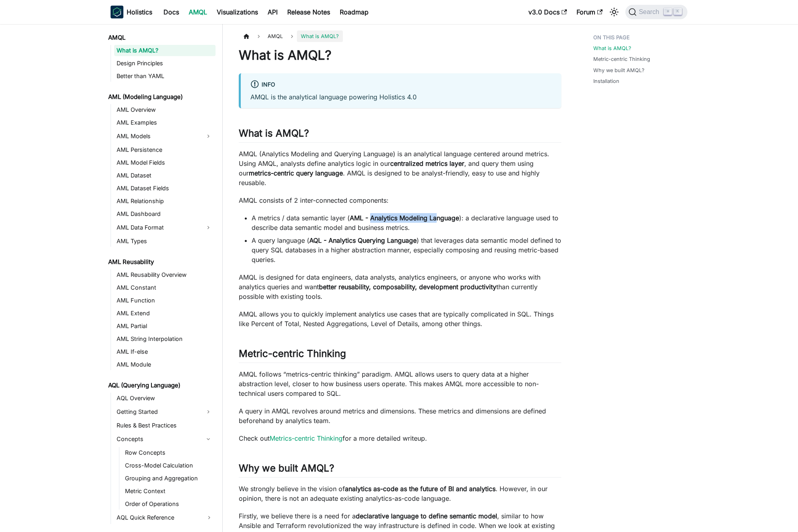
click at [438, 214] on strong "AML - Analytics Modeling Language" at bounding box center [404, 218] width 109 height 8
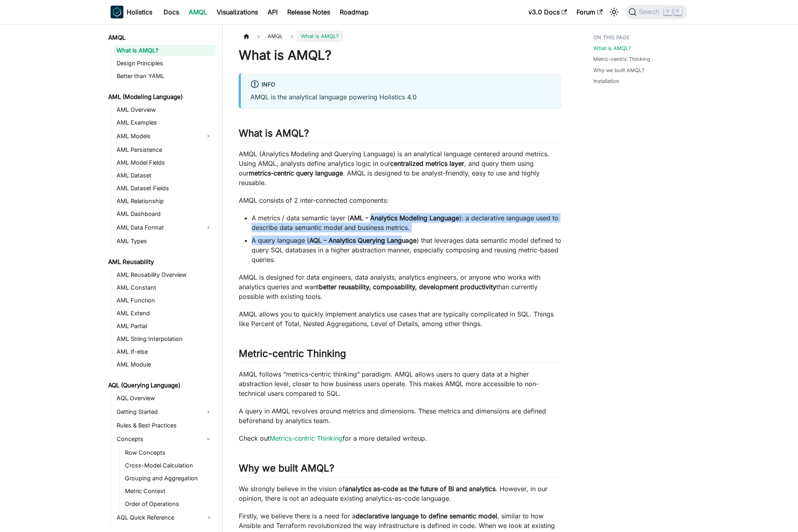
drag, startPoint x: 370, startPoint y: 210, endPoint x: 402, endPoint y: 229, distance: 36.5
click at [402, 228] on ul "A metrics / data semantic layer ( AML - Analytics Modeling Language ): a declar…" at bounding box center [400, 238] width 323 height 51
click at [402, 236] on strong "AQL - Analytics Querying Language" at bounding box center [362, 240] width 107 height 8
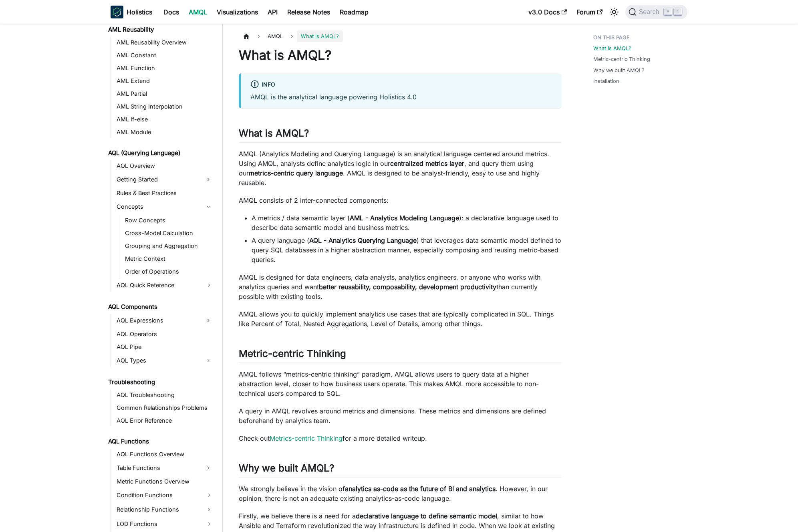
scroll to position [227, 0]
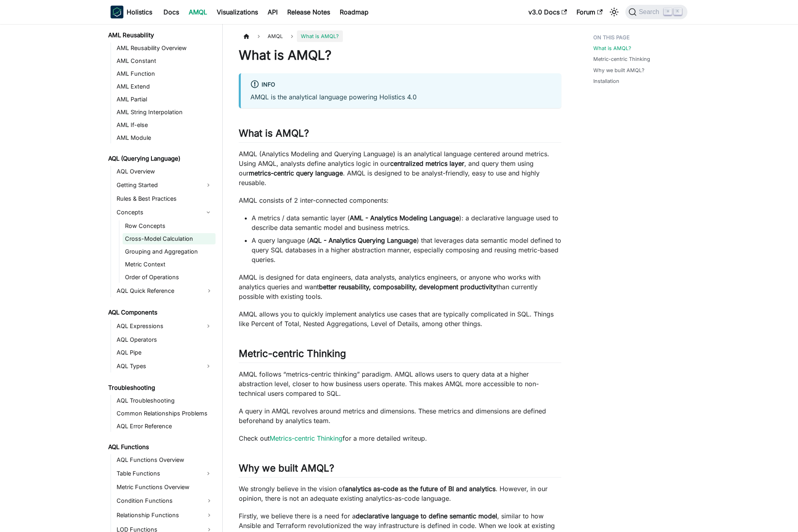
click at [165, 240] on link "Cross-Model Calculation" at bounding box center [169, 238] width 93 height 11
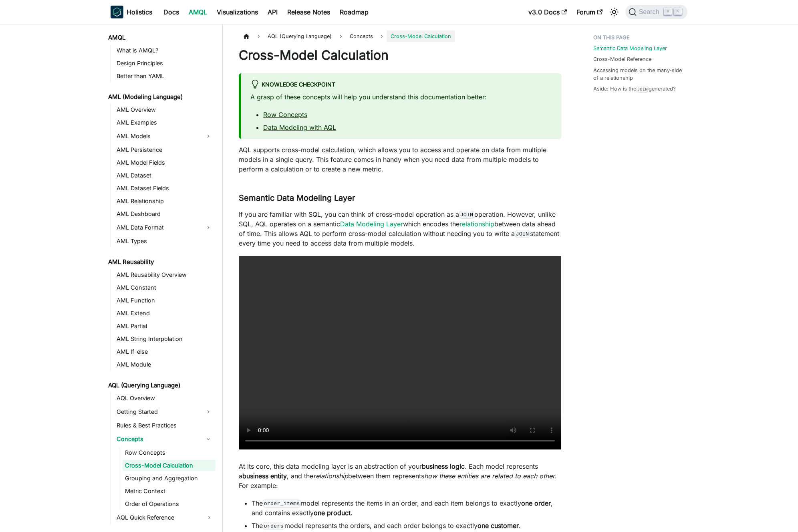
click at [309, 222] on p "If you are familiar with SQL, you can think of cross-model operation as a JOIN …" at bounding box center [400, 229] width 323 height 38
click at [301, 221] on p "If you are familiar with SQL, you can think of cross-model operation as a JOIN …" at bounding box center [400, 229] width 323 height 38
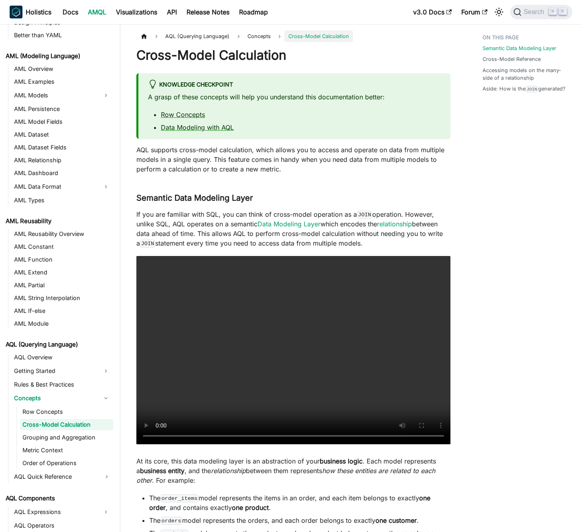
scroll to position [36, 0]
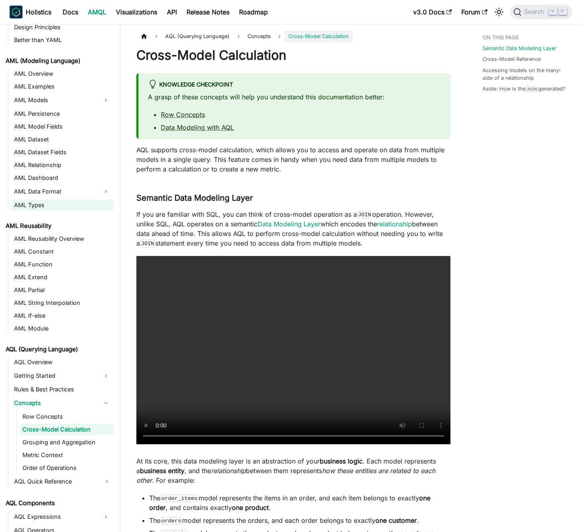
click at [57, 200] on link "AML Types" at bounding box center [62, 205] width 101 height 11
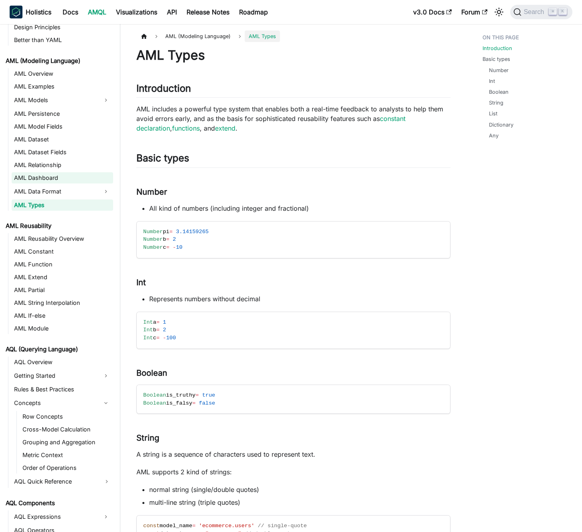
click at [63, 175] on link "AML Dashboard" at bounding box center [62, 177] width 101 height 11
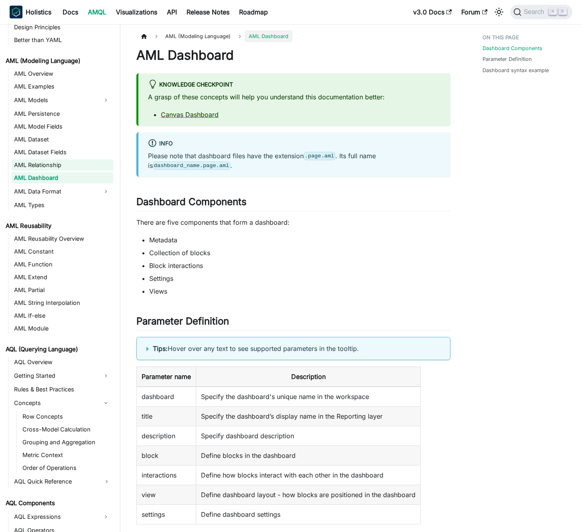
click at [64, 168] on link "AML Relationship" at bounding box center [62, 165] width 101 height 11
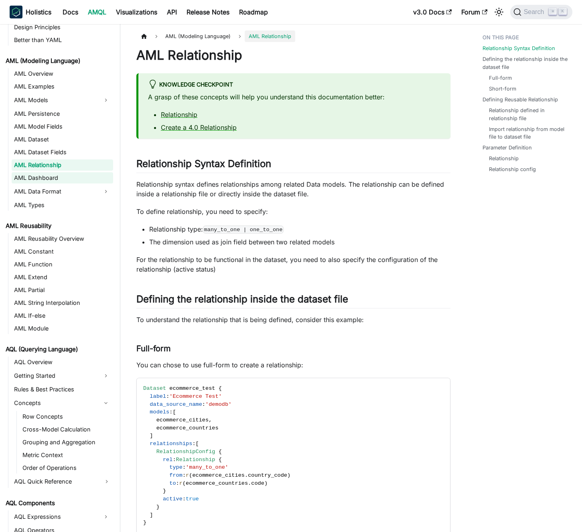
click at [58, 183] on link "AML Dashboard" at bounding box center [62, 177] width 101 height 11
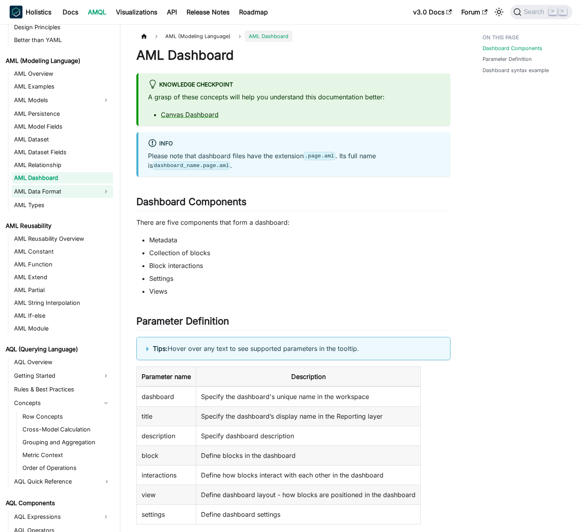
click at [59, 193] on link "AML Data Format" at bounding box center [55, 191] width 87 height 13
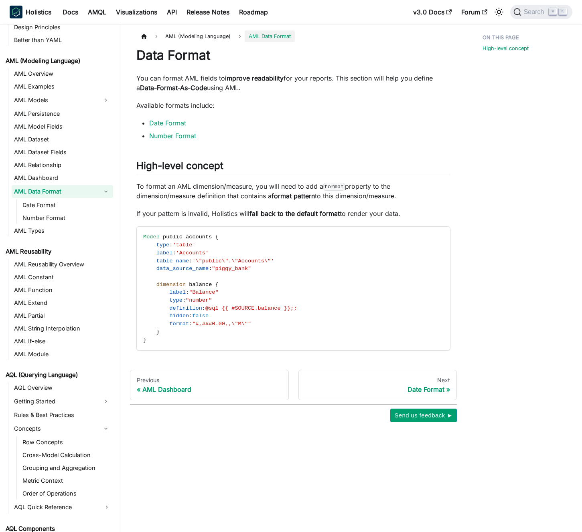
click at [59, 193] on link "AML Data Format" at bounding box center [55, 191] width 87 height 13
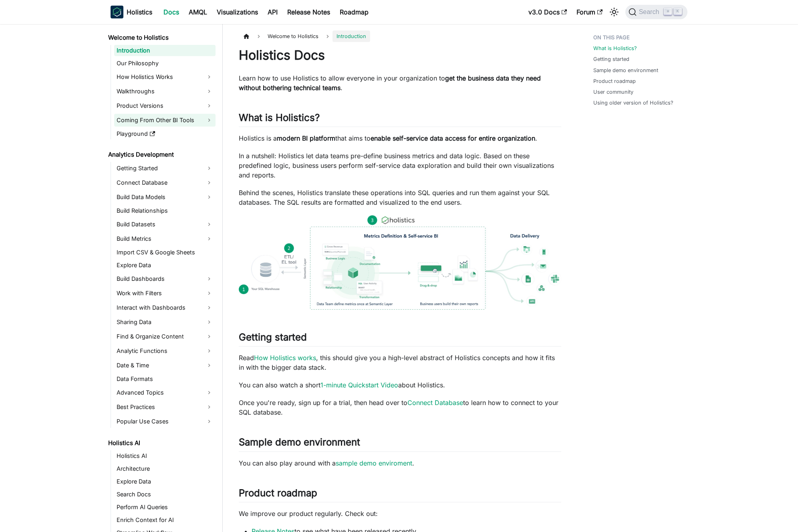
click at [177, 118] on link "Coming From Other BI Tools" at bounding box center [164, 120] width 101 height 13
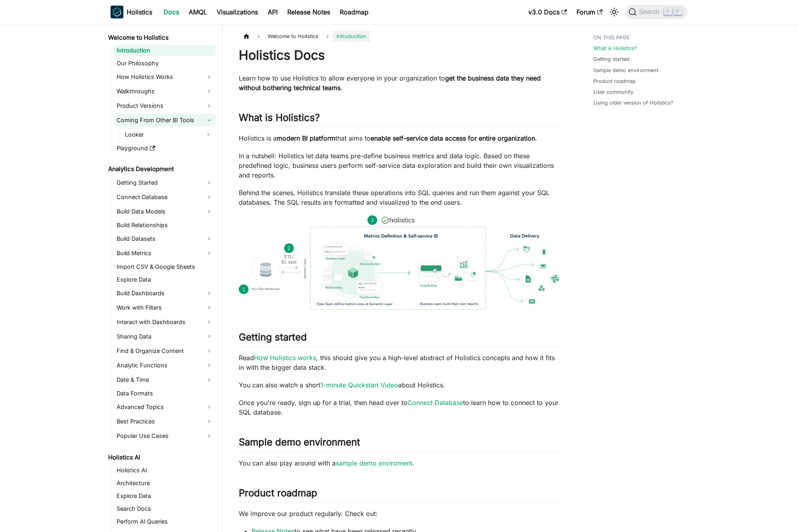
click at [177, 118] on link "Coming From Other BI Tools" at bounding box center [164, 120] width 101 height 13
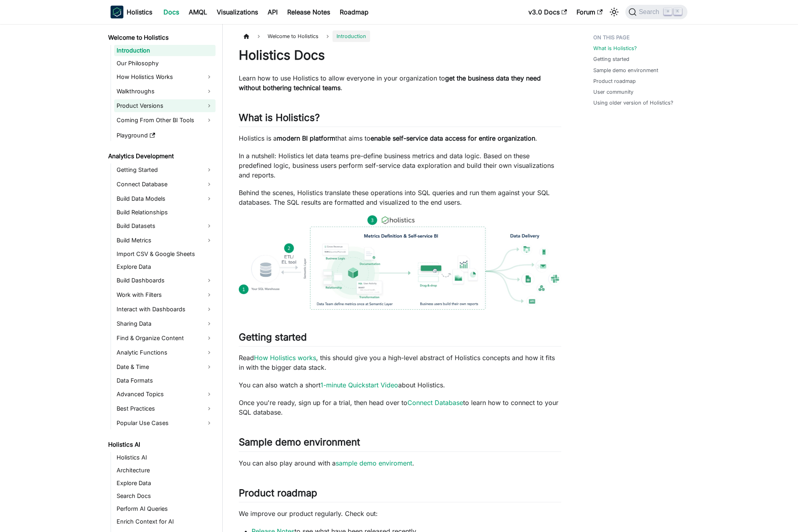
click at [177, 105] on link "Product Versions" at bounding box center [164, 105] width 101 height 13
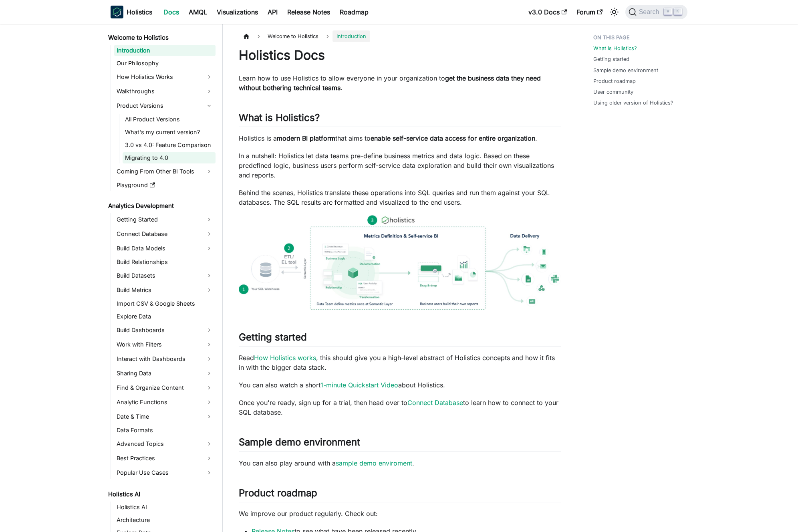
click at [172, 154] on link "Migrating to 4.0" at bounding box center [169, 157] width 93 height 11
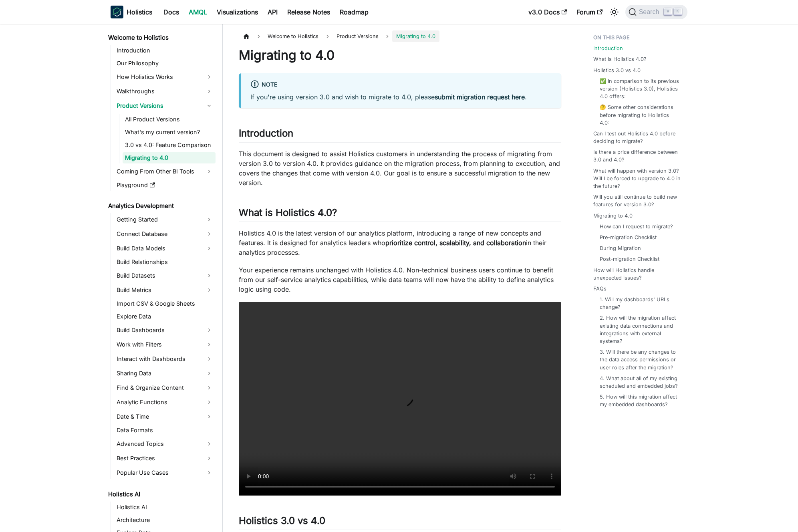
click at [311, 166] on p "This document is designed to assist Holistics customers in understanding the pr…" at bounding box center [400, 168] width 323 height 38
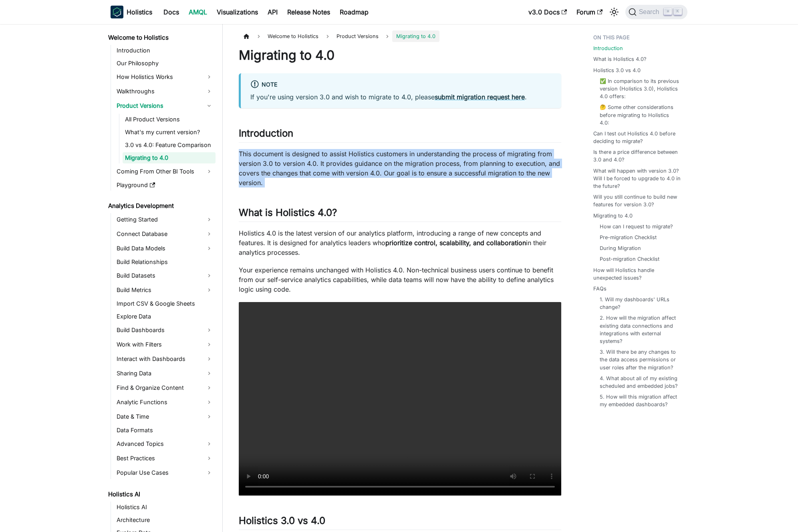
click at [311, 166] on p "This document is designed to assist Holistics customers in understanding the pr…" at bounding box center [400, 168] width 323 height 38
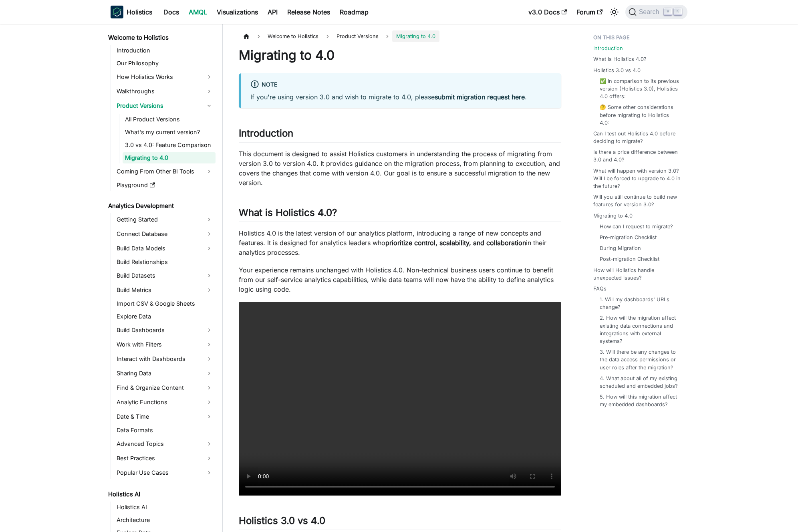
click at [307, 164] on p "This document is designed to assist Holistics customers in understanding the pr…" at bounding box center [400, 168] width 323 height 38
click at [303, 236] on p "Holistics 4.0 is the latest version of our analytics platform, introducing a ra…" at bounding box center [400, 242] width 323 height 29
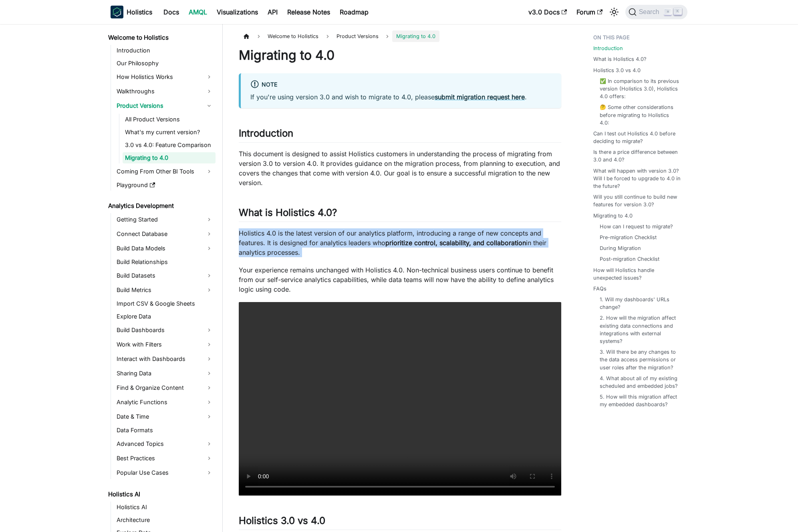
click at [303, 236] on p "Holistics 4.0 is the latest version of our analytics platform, introducing a ra…" at bounding box center [400, 242] width 323 height 29
click at [297, 238] on p "Holistics 4.0 is the latest version of our analytics platform, introducing a ra…" at bounding box center [400, 242] width 323 height 29
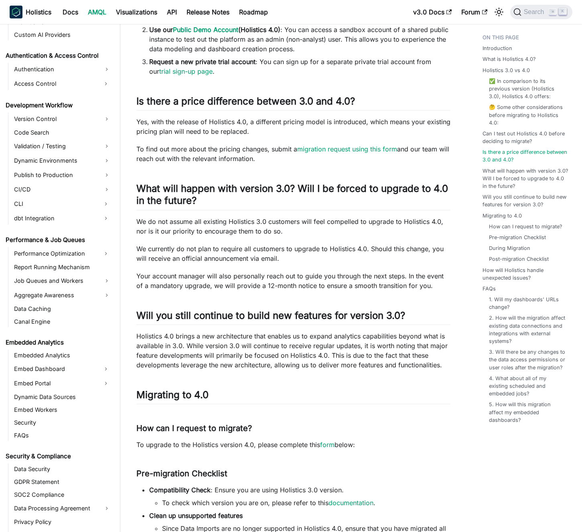
scroll to position [303, 0]
